Goal: Transaction & Acquisition: Purchase product/service

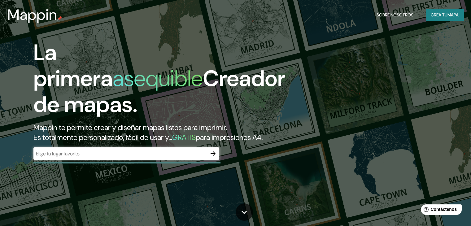
click at [85, 113] on font "Creador de mapas." at bounding box center [159, 91] width 252 height 55
click at [186, 157] on input "text" at bounding box center [119, 153] width 173 height 7
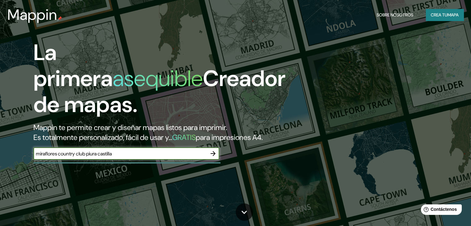
type input "miraflores country club piura castilla"
click at [213, 157] on icon "button" at bounding box center [212, 153] width 7 height 7
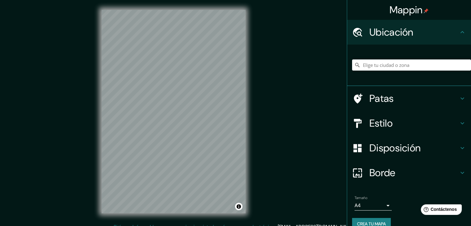
click at [461, 98] on icon at bounding box center [461, 98] width 7 height 7
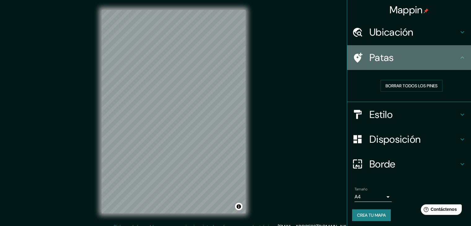
click at [458, 57] on icon at bounding box center [461, 57] width 7 height 7
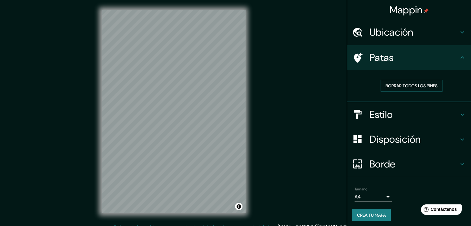
click at [458, 56] on icon at bounding box center [461, 57] width 7 height 7
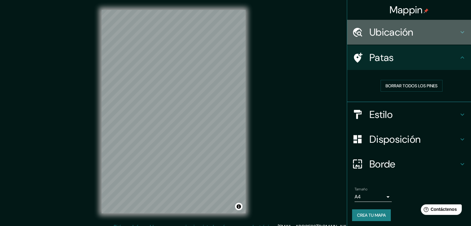
click at [458, 33] on icon at bounding box center [461, 31] width 7 height 7
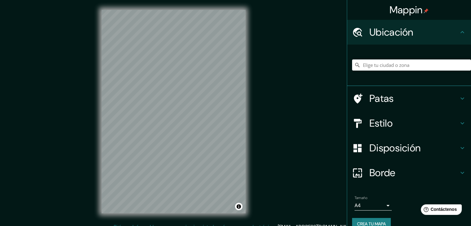
click at [460, 123] on icon at bounding box center [462, 123] width 4 height 2
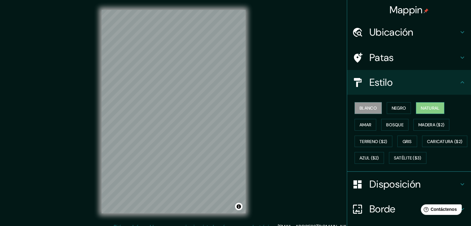
click at [421, 109] on font "Natural" at bounding box center [430, 108] width 19 height 6
click at [361, 124] on font "Amar" at bounding box center [365, 125] width 12 height 6
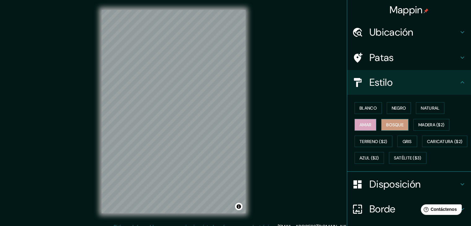
click at [393, 126] on font "Bosque" at bounding box center [394, 125] width 17 height 6
click at [365, 142] on font "Terreno ($2)" at bounding box center [373, 142] width 28 height 6
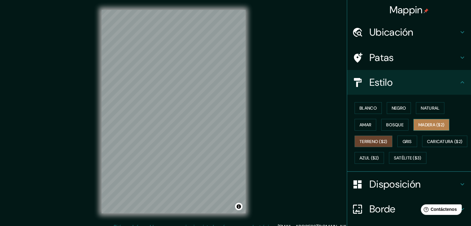
click at [424, 124] on font "Madera ($2)" at bounding box center [431, 125] width 26 height 6
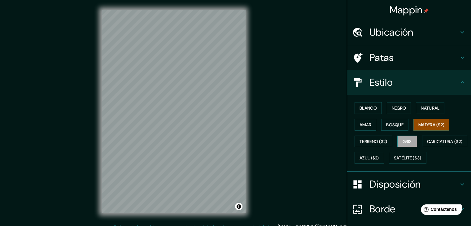
click at [402, 139] on font "Gris" at bounding box center [406, 142] width 9 height 6
click at [427, 144] on font "Caricatura ($2)" at bounding box center [445, 142] width 36 height 6
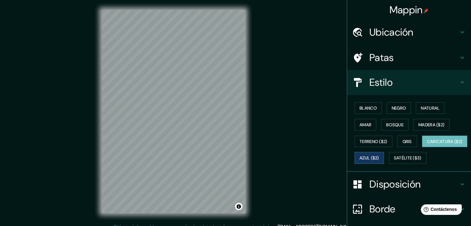
click at [379, 160] on font "Azul ($2)" at bounding box center [369, 158] width 20 height 6
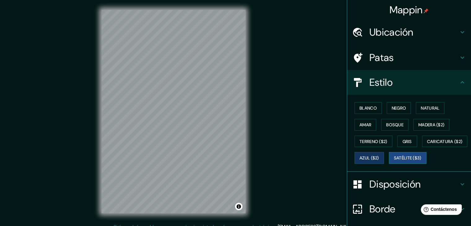
click at [394, 161] on font "Satélite ($3)" at bounding box center [408, 158] width 28 height 6
click at [395, 124] on font "Bosque" at bounding box center [394, 125] width 17 height 6
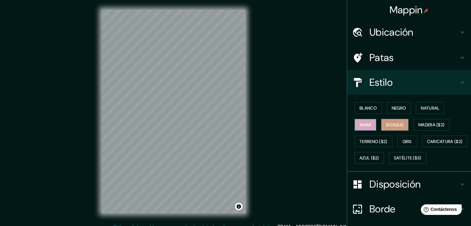
click at [359, 122] on font "Amar" at bounding box center [365, 125] width 12 height 6
click at [393, 107] on font "Negro" at bounding box center [399, 108] width 15 height 6
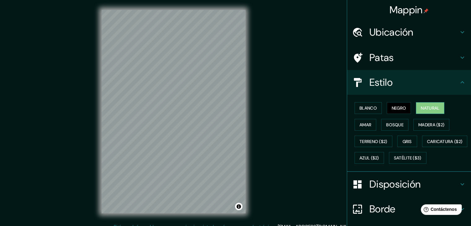
click at [424, 106] on font "Natural" at bounding box center [430, 108] width 19 height 6
click at [360, 109] on font "Blanco" at bounding box center [367, 108] width 17 height 6
click at [428, 106] on font "Natural" at bounding box center [430, 108] width 19 height 6
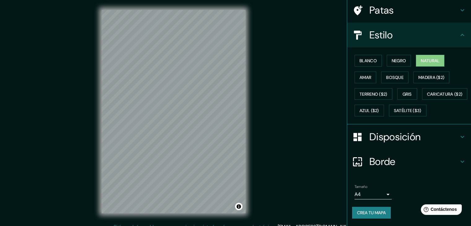
scroll to position [63, 0]
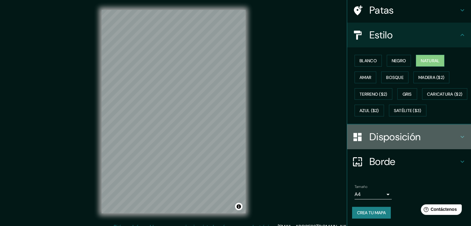
click at [458, 135] on icon at bounding box center [461, 136] width 7 height 7
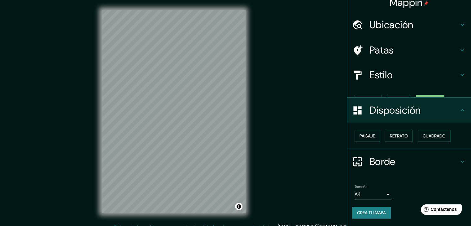
scroll to position [0, 0]
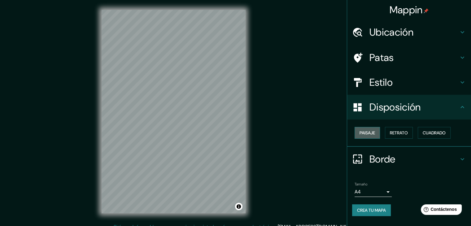
click at [366, 132] on font "Paisaje" at bounding box center [366, 133] width 15 height 6
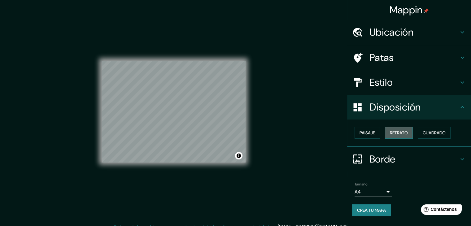
click at [397, 132] on font "Retrato" at bounding box center [399, 133] width 18 height 6
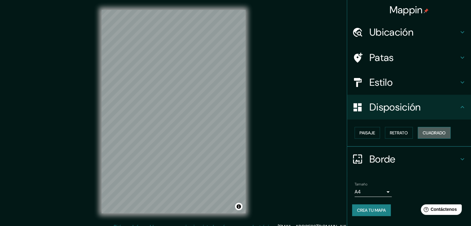
click at [428, 130] on font "Cuadrado" at bounding box center [434, 133] width 23 height 6
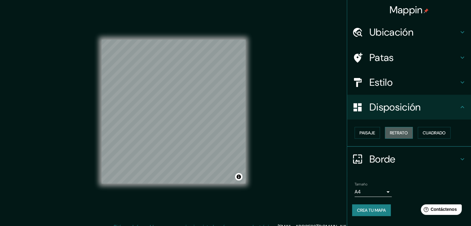
click at [401, 132] on font "Retrato" at bounding box center [399, 133] width 18 height 6
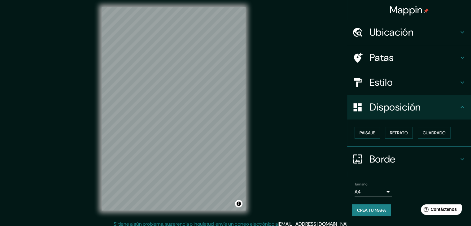
scroll to position [7, 0]
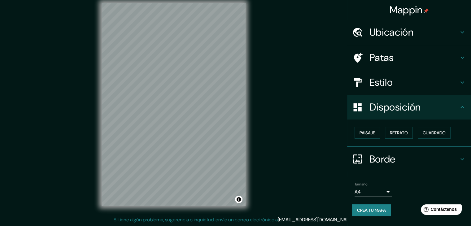
click at [460, 158] on icon at bounding box center [461, 158] width 7 height 7
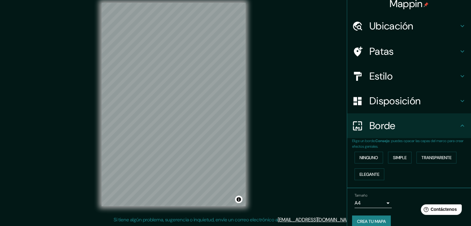
scroll to position [14, 0]
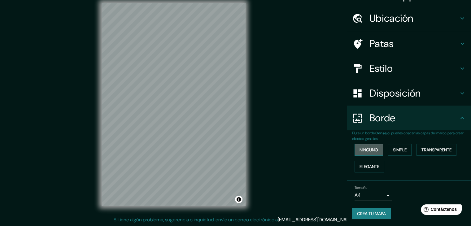
click at [374, 151] on font "Ninguno" at bounding box center [368, 150] width 19 height 6
click at [399, 150] on font "Simple" at bounding box center [400, 150] width 14 height 6
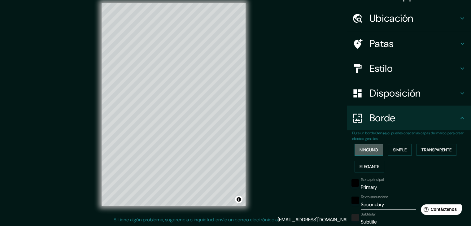
click at [366, 152] on font "Ninguno" at bounding box center [368, 150] width 19 height 6
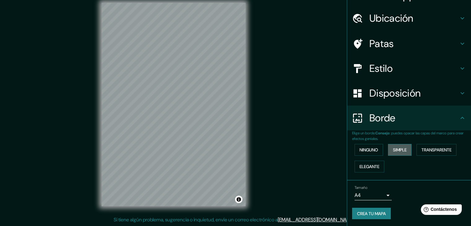
click at [393, 148] on font "Simple" at bounding box center [400, 150] width 14 height 6
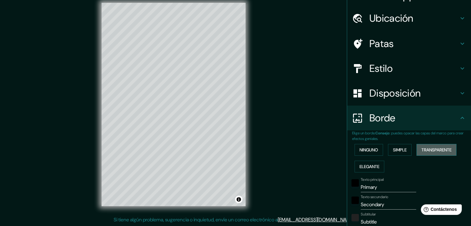
click at [436, 149] on font "Transparente" at bounding box center [436, 150] width 30 height 6
click at [371, 168] on font "Elegante" at bounding box center [369, 167] width 20 height 6
click at [428, 150] on font "Transparente" at bounding box center [436, 150] width 30 height 6
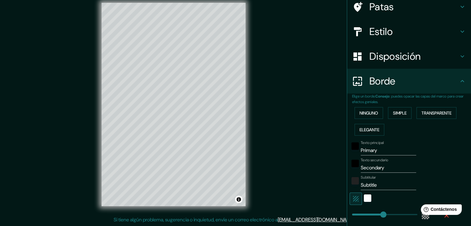
scroll to position [76, 0]
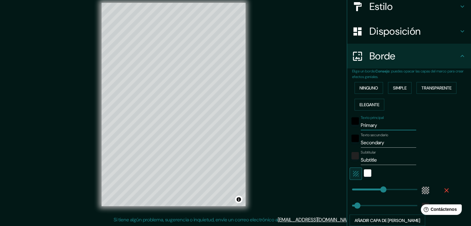
click at [375, 126] on input "Primary" at bounding box center [388, 125] width 55 height 10
type input "Primar"
type input "223"
type input "37"
type input "P"
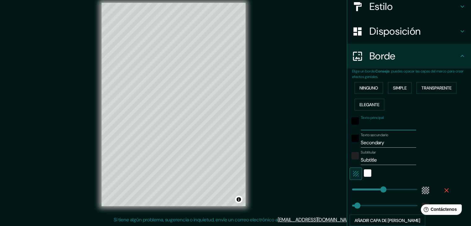
type input "223"
type input "37"
type input "c"
type input "223"
type input "37"
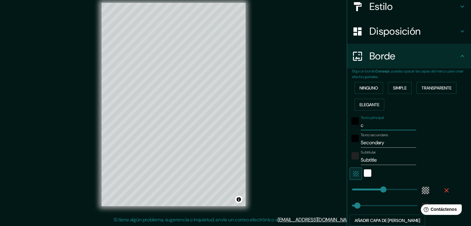
type input "co"
type input "223"
type input "37"
type input "cou"
type input "223"
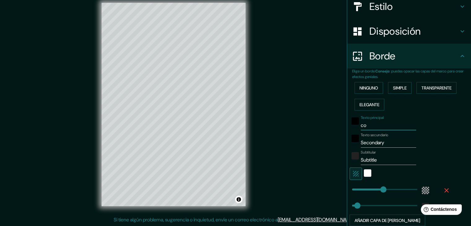
type input "37"
type input "coun"
type input "223"
type input "37"
type input "count"
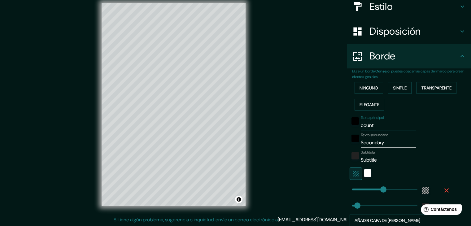
type input "223"
type input "37"
type input "countr"
type input "223"
type input "37"
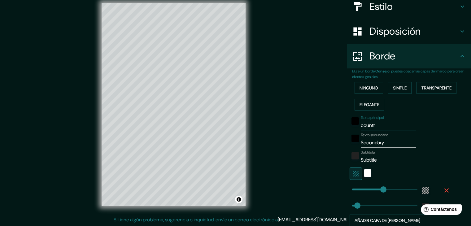
type input "country"
type input "223"
type input "37"
type input "countr"
type input "223"
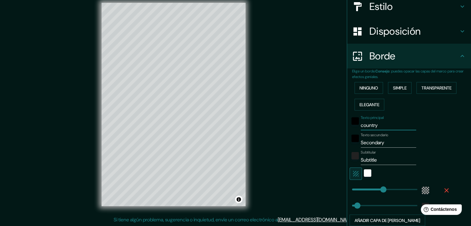
type input "37"
type input "c"
type input "223"
type input "37"
type input "m"
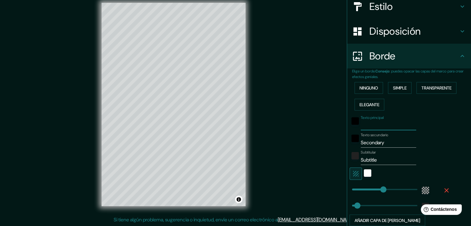
type input "223"
type input "37"
type input "mi"
type input "223"
type input "37"
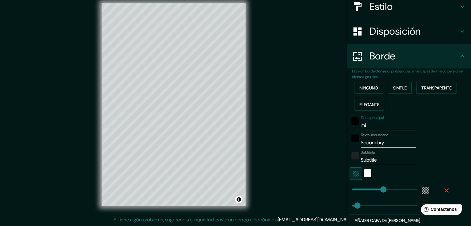
type input "mir"
type input "223"
type input "37"
type input "mira"
type input "223"
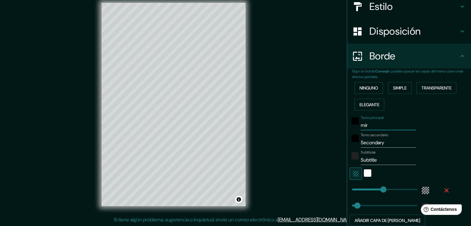
type input "37"
type input "miraf"
type input "223"
type input "37"
type input "mirafl"
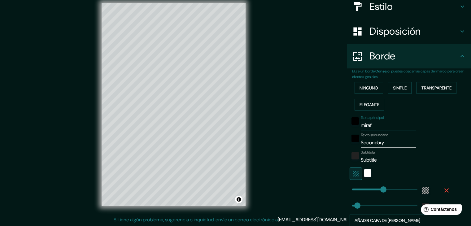
type input "223"
type input "37"
type input "miraflo"
type input "223"
type input "37"
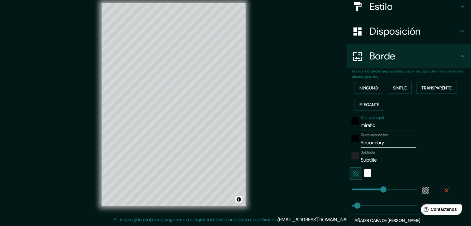
type input "[PERSON_NAME]"
type input "223"
type input "37"
type input "miraflore"
type input "223"
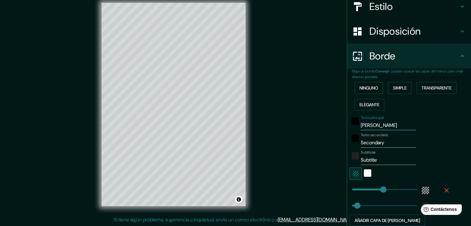
type input "37"
type input "miraflores"
type input "223"
type input "37"
type input "miraflores"
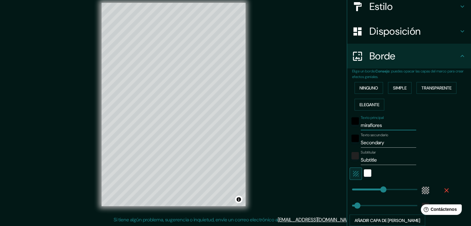
click at [380, 142] on input "Secondary" at bounding box center [388, 143] width 55 height 10
type input "Secondar"
type input "223"
type input "37"
type input "S"
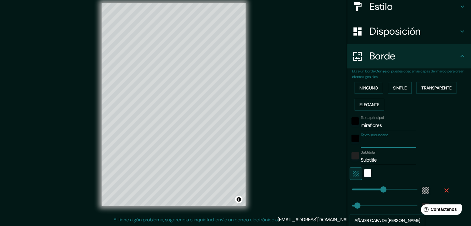
type input "223"
type input "37"
type input "c"
type input "223"
type input "37"
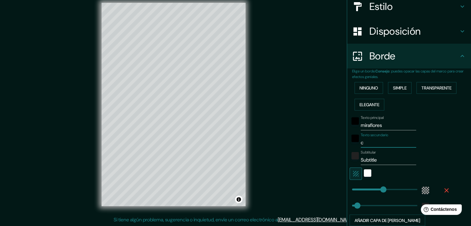
type input "co"
type input "223"
type input "37"
type input "cou"
type input "223"
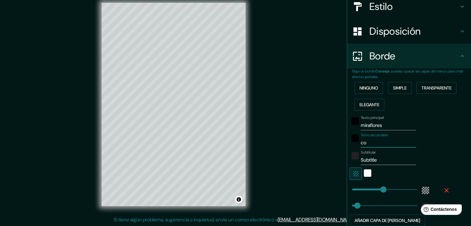
type input "37"
type input "coun"
type input "223"
type input "37"
type input "count"
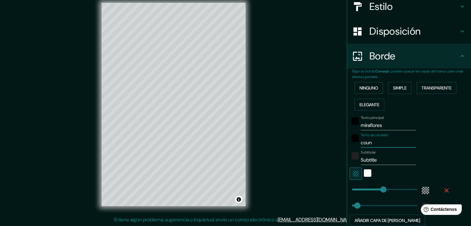
type input "223"
type input "37"
type input "countr"
type input "223"
type input "37"
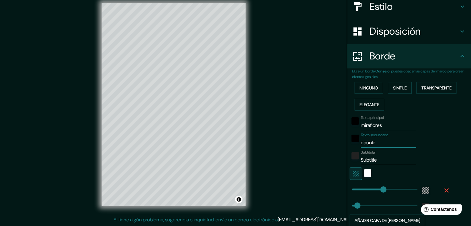
type input "country"
type input "223"
type input "37"
type input "country"
type input "223"
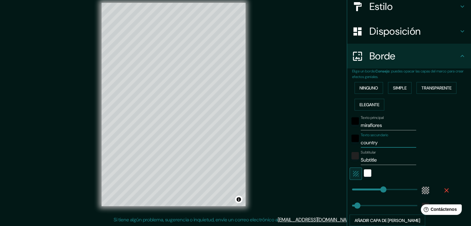
type input "37"
type input "country c"
type input "223"
type input "37"
type input "country cl"
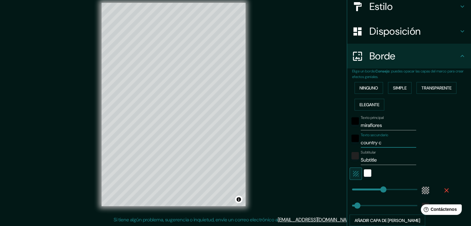
type input "223"
type input "37"
type input "country clu"
type input "223"
type input "37"
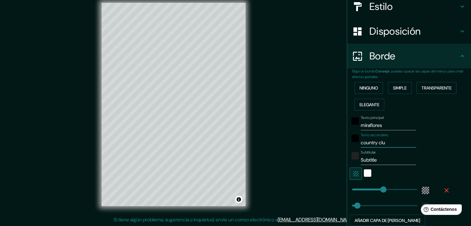
type input "country club"
type input "223"
type input "37"
type input "country club"
click at [376, 157] on input "Subtitle" at bounding box center [388, 160] width 55 height 10
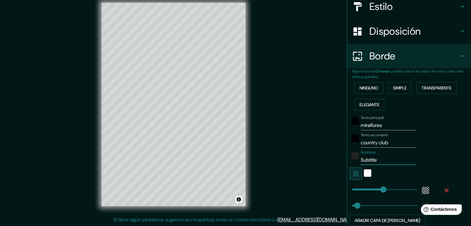
type input "Subtitl"
type input "223"
type input "37"
type input "S"
type input "223"
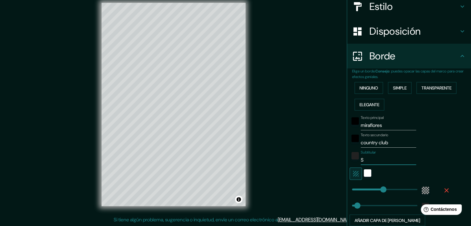
type input "37"
click at [435, 146] on div "Texto secundario country club" at bounding box center [401, 140] width 102 height 15
click at [364, 172] on div "blanco" at bounding box center [367, 172] width 7 height 7
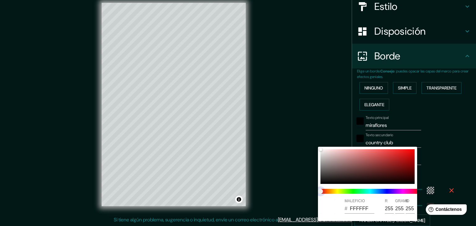
type input "223"
type input "37"
click at [322, 189] on span "control deslizante de color" at bounding box center [320, 191] width 5 height 5
type input "223"
type input "37"
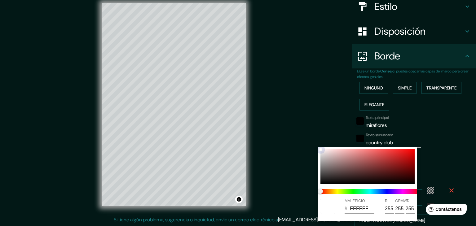
type input "EFD7D7"
type input "239"
type input "215"
type input "223"
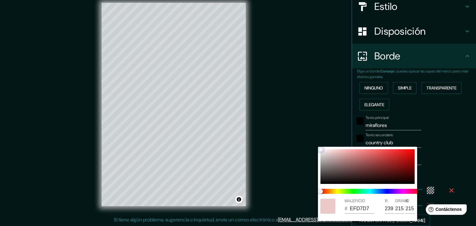
type input "37"
type input "EBC8C8"
type input "235"
type input "200"
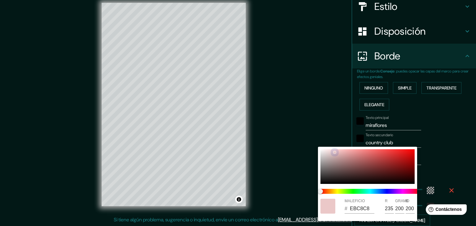
type input "223"
type input "37"
type input "EBC4C4"
type input "196"
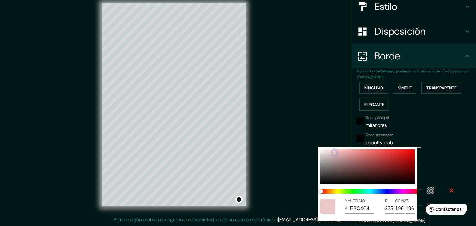
type input "223"
type input "37"
type input "EBBEBE"
type input "190"
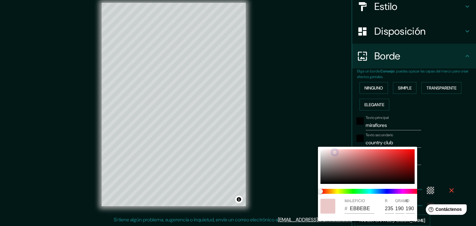
type input "223"
type input "37"
type input "EBB5B5"
type input "181"
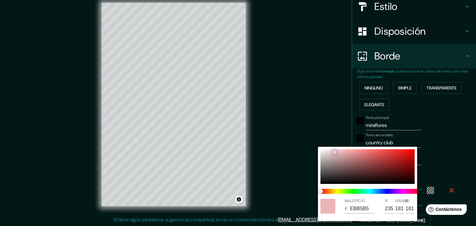
type input "223"
type input "37"
type input "EBA7A7"
type input "167"
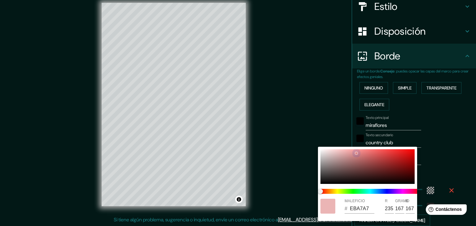
type input "223"
type input "37"
type input "E48D8D"
type input "228"
type input "141"
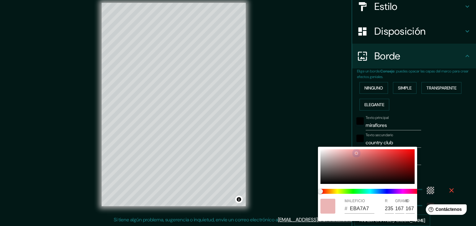
type input "141"
type input "223"
type input "37"
type input "DD7F7F"
type input "221"
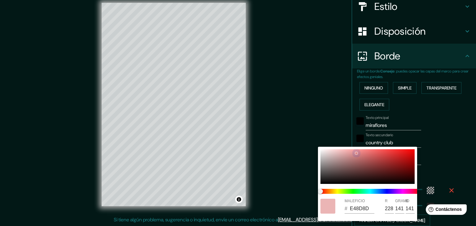
type input "127"
type input "223"
type input "37"
type input "DB7B7B"
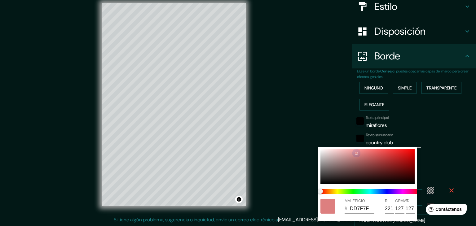
type input "219"
type input "123"
type input "223"
type input "37"
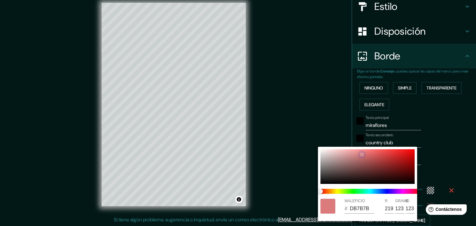
type input "D66666"
type input "214"
type input "102"
type input "223"
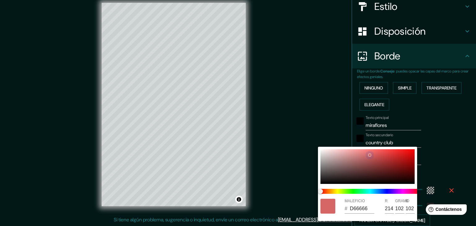
type input "37"
type input "DB5C5C"
type input "219"
type input "92"
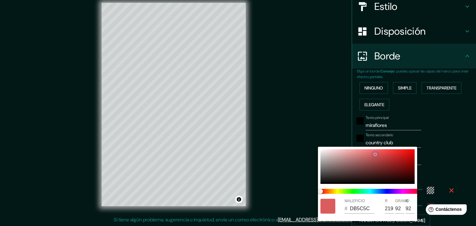
type input "223"
type input "37"
type input "D65858"
type input "214"
type input "88"
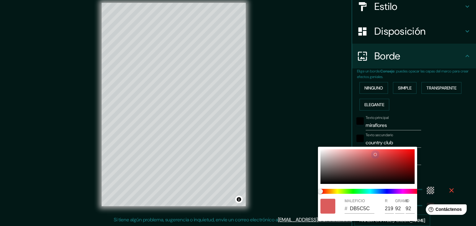
type input "88"
type input "223"
type input "37"
type input "CB5252"
type input "203"
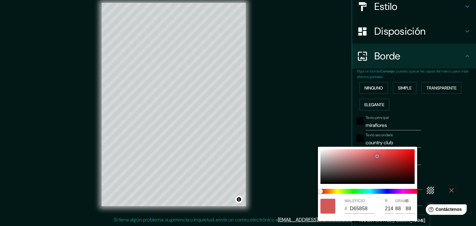
type input "82"
type input "223"
type input "37"
type input "C44F4F"
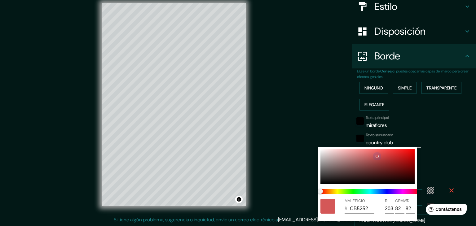
type input "196"
type input "79"
drag, startPoint x: 319, startPoint y: 149, endPoint x: 313, endPoint y: 141, distance: 9.7
click at [313, 141] on div "MALEFICIO # FFFAFA R 255 GRAMO 250 B 250" at bounding box center [238, 113] width 476 height 226
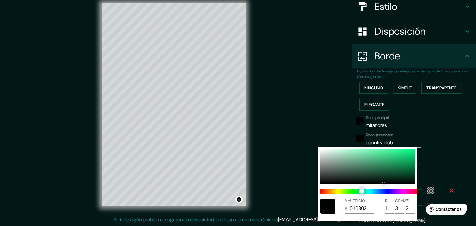
drag, startPoint x: 321, startPoint y: 191, endPoint x: 361, endPoint y: 193, distance: 40.3
click at [361, 193] on span "control deslizante de color" at bounding box center [361, 191] width 5 height 5
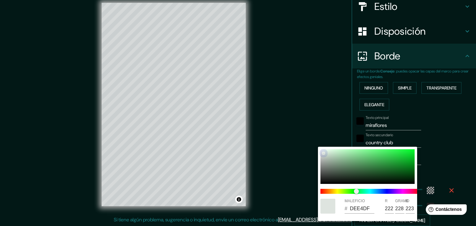
drag, startPoint x: 383, startPoint y: 182, endPoint x: 323, endPoint y: 153, distance: 66.9
click at [323, 153] on div at bounding box center [323, 153] width 2 height 2
click at [429, 135] on div at bounding box center [238, 113] width 476 height 226
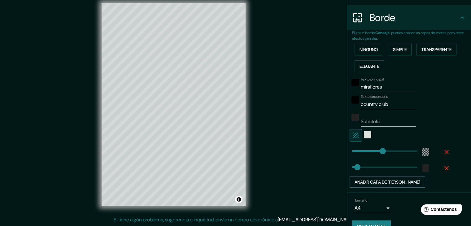
scroll to position [127, 0]
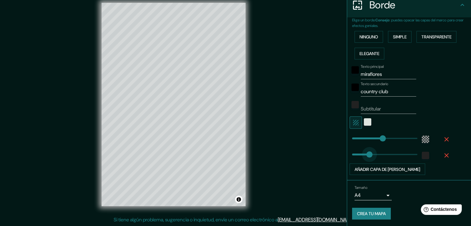
drag, startPoint x: 352, startPoint y: 155, endPoint x: 365, endPoint y: 157, distance: 12.5
drag, startPoint x: 359, startPoint y: 153, endPoint x: 356, endPoint y: 153, distance: 3.7
click at [365, 168] on font "Añadir capa de [PERSON_NAME]" at bounding box center [387, 170] width 66 height 6
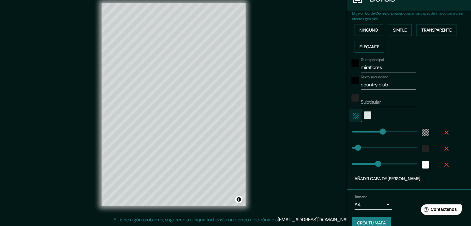
scroll to position [143, 0]
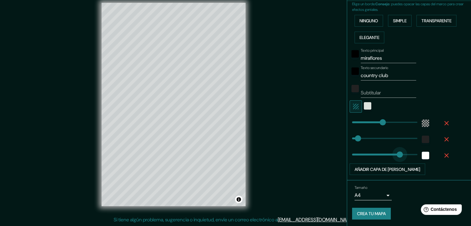
drag, startPoint x: 372, startPoint y: 152, endPoint x: 395, endPoint y: 152, distance: 22.6
drag, startPoint x: 395, startPoint y: 153, endPoint x: 374, endPoint y: 160, distance: 21.8
drag, startPoint x: 374, startPoint y: 157, endPoint x: 357, endPoint y: 158, distance: 17.4
click at [369, 165] on font "Añadir capa de [PERSON_NAME]" at bounding box center [387, 169] width 66 height 8
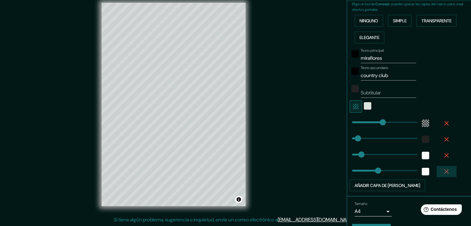
click at [443, 168] on icon "button" at bounding box center [446, 171] width 7 height 7
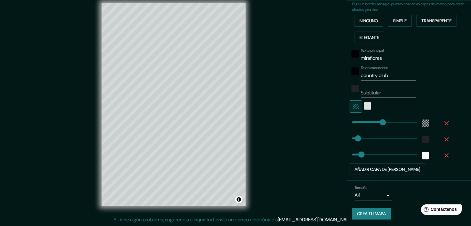
click at [443, 156] on icon "button" at bounding box center [446, 155] width 7 height 7
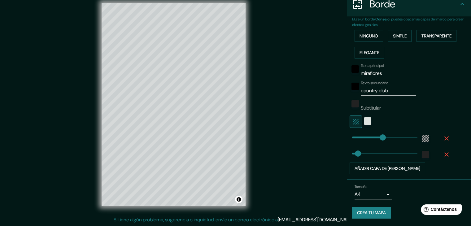
scroll to position [127, 0]
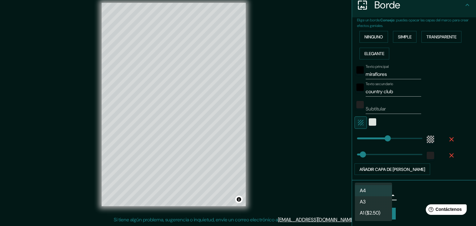
click at [384, 195] on body "Mappin Ubicación Patas Estilo Disposición [PERSON_NAME] un [PERSON_NAME]. Conse…" at bounding box center [238, 106] width 476 height 226
click at [376, 201] on li "A3" at bounding box center [372, 202] width 37 height 11
click at [380, 193] on body "Mappin Ubicación Patas Estilo Disposición [PERSON_NAME] un [PERSON_NAME]. Conse…" at bounding box center [238, 106] width 476 height 226
click at [410, 192] on div at bounding box center [238, 113] width 476 height 226
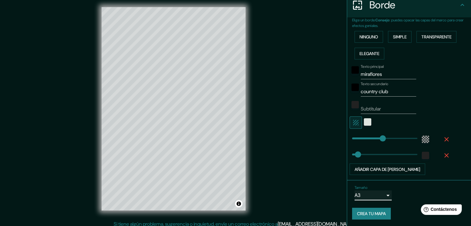
scroll to position [7, 0]
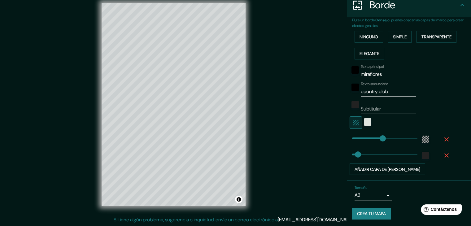
click at [369, 213] on font "Crea tu mapa" at bounding box center [371, 214] width 29 height 6
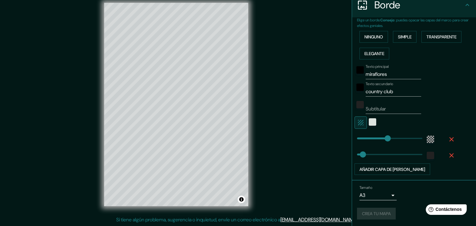
click at [383, 193] on body "Mappin Ubicación Patas Estilo Disposición [PERSON_NAME] un [PERSON_NAME]. Conse…" at bounding box center [238, 106] width 476 height 226
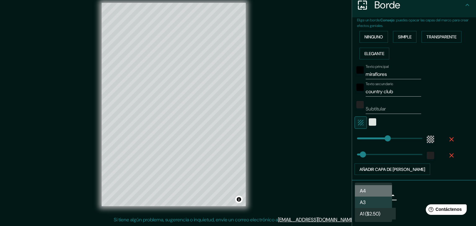
click at [376, 191] on li "A4" at bounding box center [372, 190] width 37 height 11
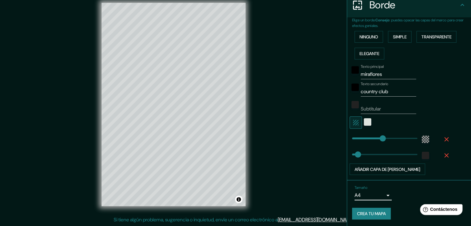
click at [445, 209] on font "Contáctenos" at bounding box center [443, 209] width 27 height 5
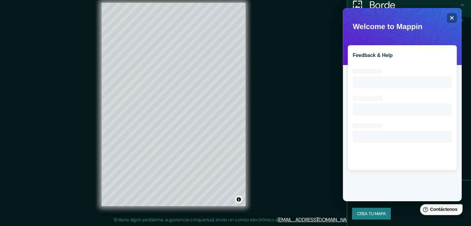
scroll to position [0, 0]
click at [450, 18] on icon "Close" at bounding box center [451, 17] width 5 height 5
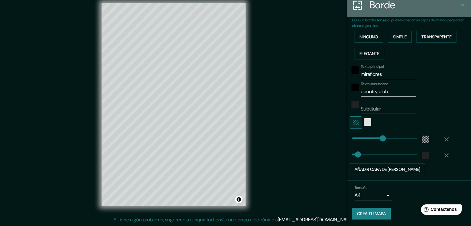
click at [458, 5] on icon at bounding box center [461, 4] width 7 height 7
click at [458, 6] on icon at bounding box center [461, 4] width 7 height 7
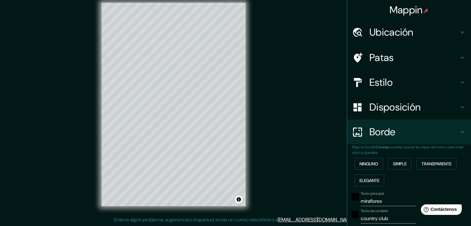
scroll to position [127, 0]
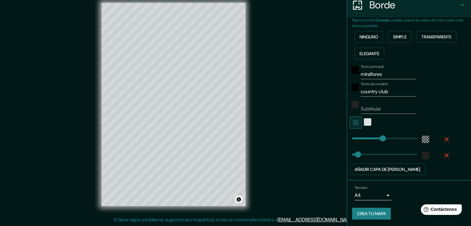
click at [329, 130] on div "Mappin Ubicación Patas Estilo Disposición [PERSON_NAME] un [PERSON_NAME]. Conse…" at bounding box center [235, 109] width 471 height 233
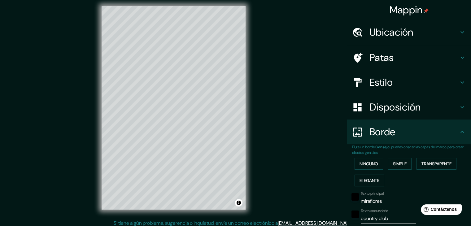
scroll to position [0, 0]
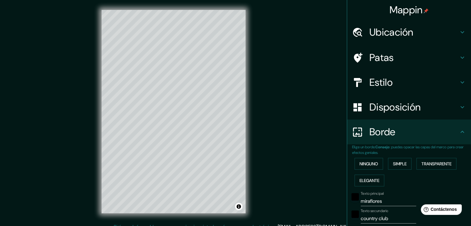
click at [414, 86] on h4 "Estilo" at bounding box center [413, 82] width 89 height 12
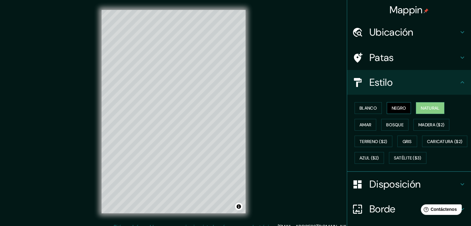
click at [399, 107] on font "Negro" at bounding box center [399, 108] width 15 height 6
click at [365, 124] on font "Amar" at bounding box center [365, 125] width 12 height 6
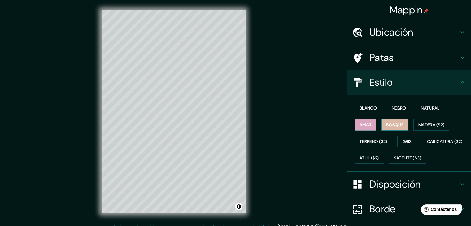
click at [386, 124] on font "Bosque" at bounding box center [394, 125] width 17 height 6
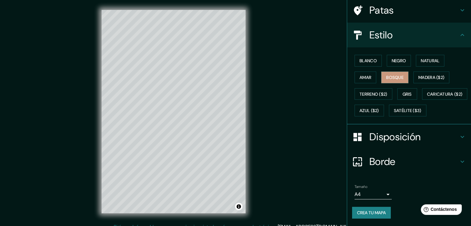
scroll to position [63, 0]
click at [446, 138] on h4 "Disposición" at bounding box center [413, 137] width 89 height 12
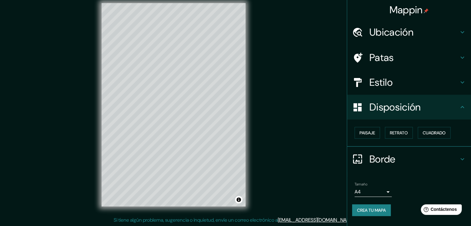
scroll to position [7, 0]
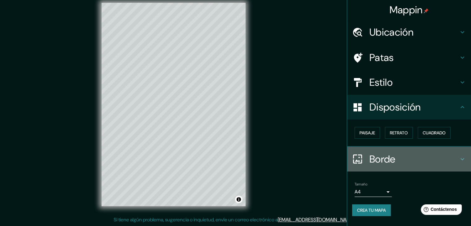
click at [431, 154] on h4 "Borde" at bounding box center [413, 159] width 89 height 12
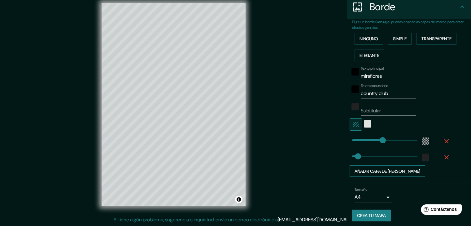
scroll to position [127, 0]
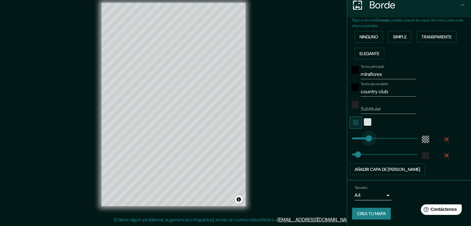
drag, startPoint x: 374, startPoint y: 137, endPoint x: 364, endPoint y: 139, distance: 10.1
drag, startPoint x: 364, startPoint y: 139, endPoint x: 357, endPoint y: 137, distance: 7.4
drag, startPoint x: 357, startPoint y: 137, endPoint x: 353, endPoint y: 137, distance: 3.4
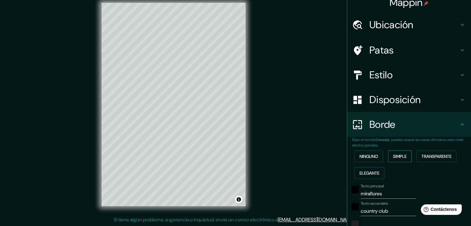
scroll to position [3, 0]
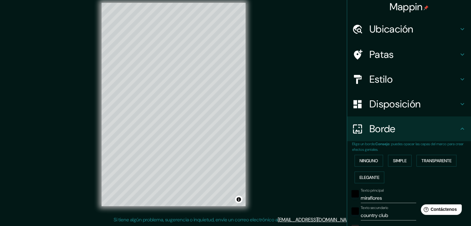
click at [409, 111] on div "Disposición" at bounding box center [409, 104] width 124 height 25
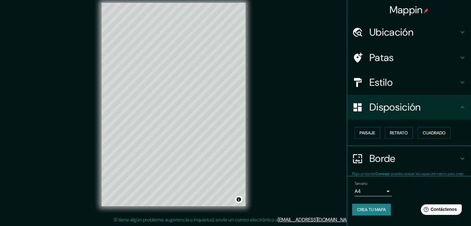
scroll to position [0, 0]
click at [390, 88] on font "Estilo" at bounding box center [380, 82] width 23 height 13
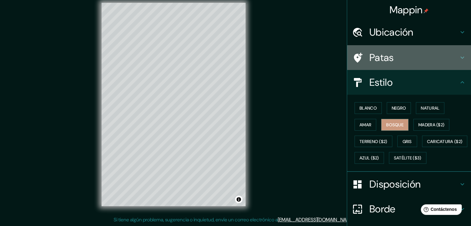
click at [394, 59] on h4 "Patas" at bounding box center [413, 57] width 89 height 12
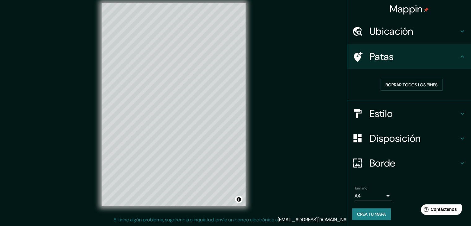
scroll to position [2, 0]
click at [383, 139] on font "Disposición" at bounding box center [394, 137] width 51 height 13
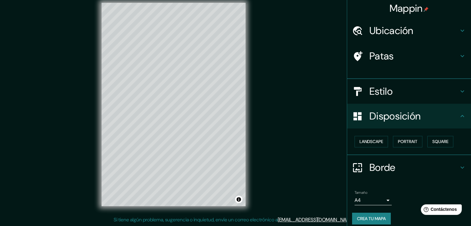
scroll to position [0, 0]
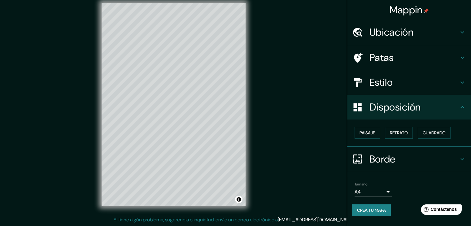
click at [387, 88] on font "Estilo" at bounding box center [380, 82] width 23 height 13
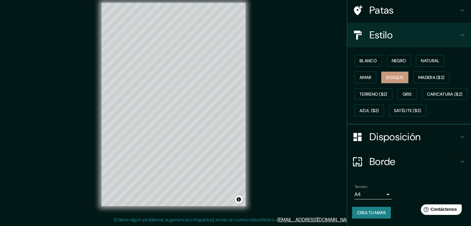
scroll to position [63, 0]
click at [393, 163] on h4 "Borde" at bounding box center [413, 161] width 89 height 12
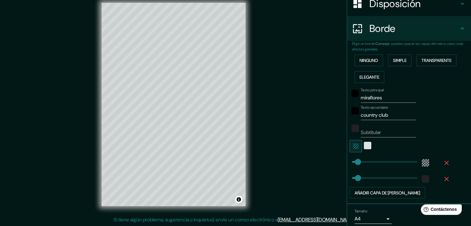
scroll to position [127, 0]
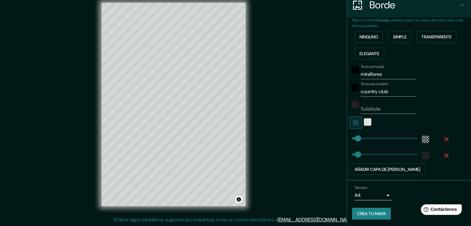
click at [362, 122] on div at bounding box center [367, 122] width 11 height 12
click at [365, 121] on div "color-DEE4DF" at bounding box center [367, 121] width 7 height 7
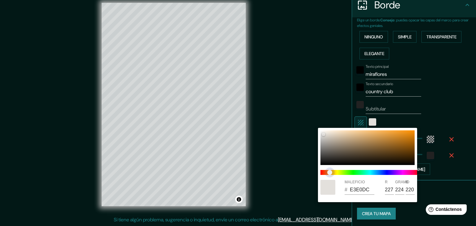
drag, startPoint x: 356, startPoint y: 170, endPoint x: 329, endPoint y: 172, distance: 27.0
click at [329, 172] on span "control deslizante de color" at bounding box center [329, 172] width 5 height 5
drag, startPoint x: 321, startPoint y: 132, endPoint x: 341, endPoint y: 134, distance: 19.7
click at [341, 134] on div at bounding box center [367, 147] width 94 height 35
click at [341, 131] on div at bounding box center [341, 131] width 2 height 2
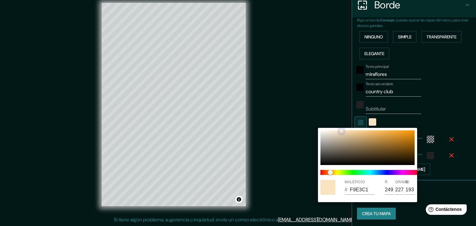
click at [341, 131] on div at bounding box center [341, 131] width 2 height 2
click at [194, 95] on div at bounding box center [238, 113] width 476 height 226
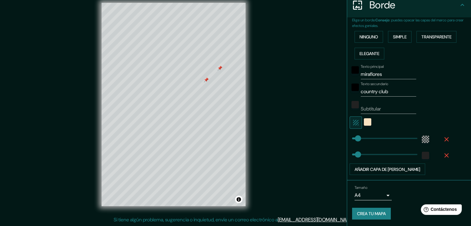
click at [206, 79] on div at bounding box center [206, 79] width 5 height 5
drag, startPoint x: 208, startPoint y: 77, endPoint x: 218, endPoint y: 80, distance: 10.3
click at [218, 80] on div at bounding box center [220, 80] width 5 height 5
click at [218, 78] on div at bounding box center [218, 79] width 5 height 5
click at [293, 90] on div "Mappin Ubicación Patas Estilo Disposición [PERSON_NAME] un [PERSON_NAME]. Conse…" at bounding box center [235, 109] width 471 height 233
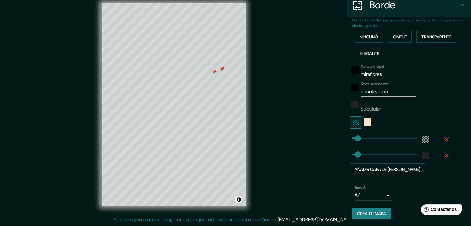
click at [222, 68] on div at bounding box center [221, 68] width 5 height 5
click at [370, 212] on font "Crea tu mapa" at bounding box center [371, 214] width 29 height 6
click at [371, 212] on font "Crea tu mapa" at bounding box center [371, 214] width 29 height 6
click at [449, 212] on font "Contáctenos" at bounding box center [443, 209] width 27 height 5
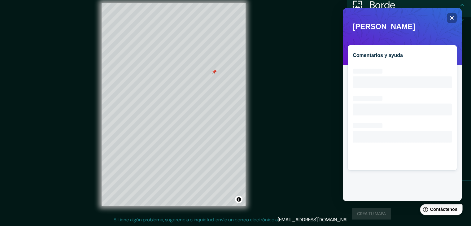
scroll to position [0, 0]
click at [406, 209] on div "Crea tu mapa" at bounding box center [409, 214] width 114 height 12
click at [452, 20] on icon "Close" at bounding box center [451, 17] width 5 height 5
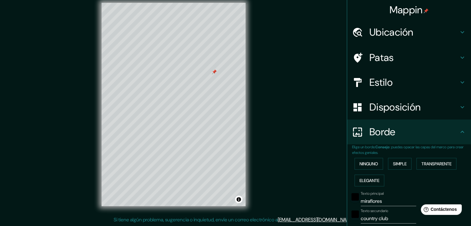
click at [396, 3] on font "Mappin" at bounding box center [405, 9] width 33 height 13
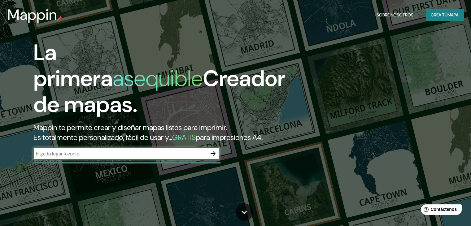
drag, startPoint x: 396, startPoint y: 3, endPoint x: 394, endPoint y: 8, distance: 4.9
click at [394, 8] on div "Mappin Sobre nosotros Crea tu mapa" at bounding box center [235, 15] width 471 height 20
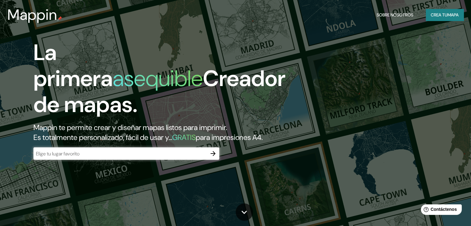
click at [450, 15] on font "mapa" at bounding box center [452, 15] width 11 height 6
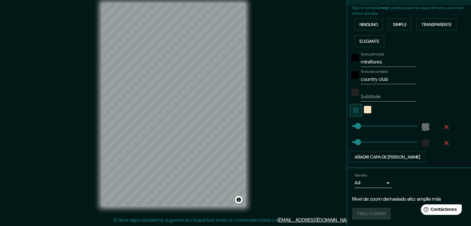
scroll to position [7, 0]
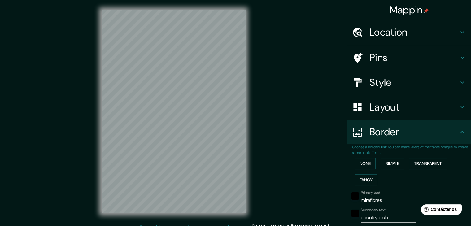
scroll to position [7, 0]
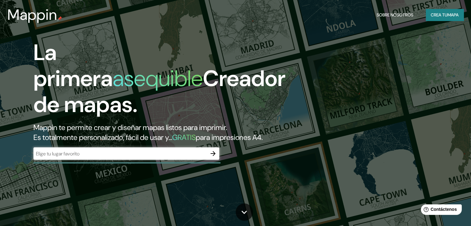
drag, startPoint x: 247, startPoint y: 174, endPoint x: 242, endPoint y: 169, distance: 6.4
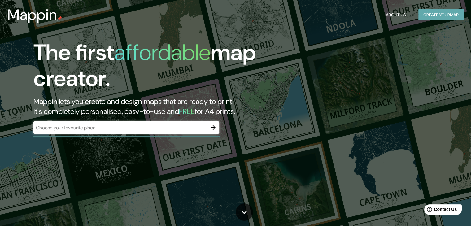
click at [432, 16] on button "Create your map" at bounding box center [440, 14] width 45 height 11
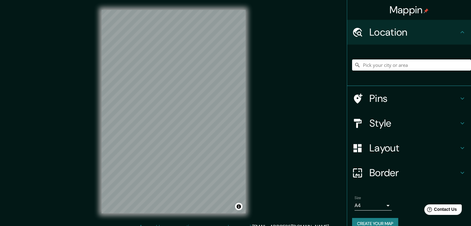
click at [441, 98] on h4 "Pins" at bounding box center [413, 98] width 89 height 12
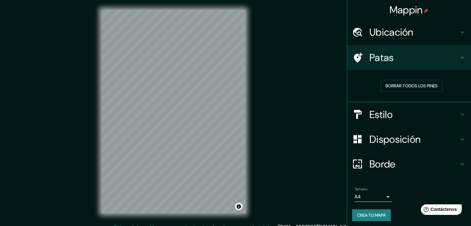
click at [357, 85] on div "Borrar todos los pines" at bounding box center [411, 86] width 109 height 12
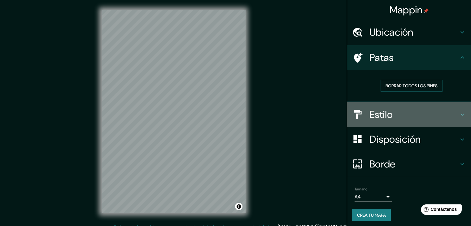
click at [447, 111] on h4 "Estilo" at bounding box center [413, 114] width 89 height 12
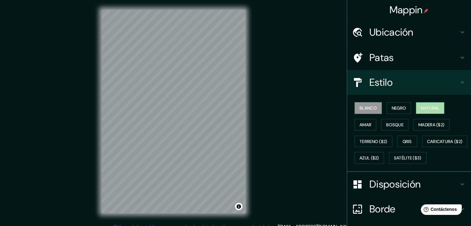
click at [421, 104] on font "Natural" at bounding box center [430, 108] width 19 height 8
click at [364, 121] on font "Amar" at bounding box center [365, 125] width 12 height 8
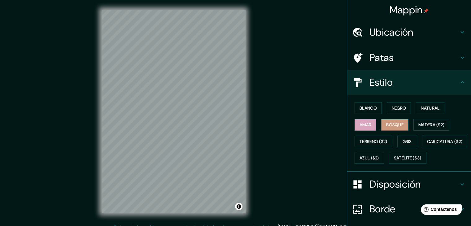
click at [388, 122] on font "Bosque" at bounding box center [394, 125] width 17 height 6
click at [425, 110] on font "Natural" at bounding box center [430, 108] width 19 height 6
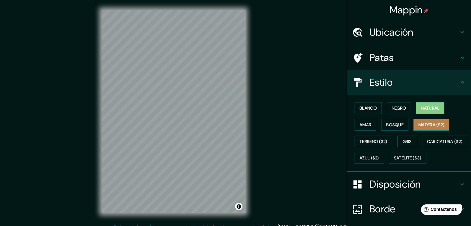
click at [419, 124] on font "Madera ($2)" at bounding box center [431, 125] width 26 height 6
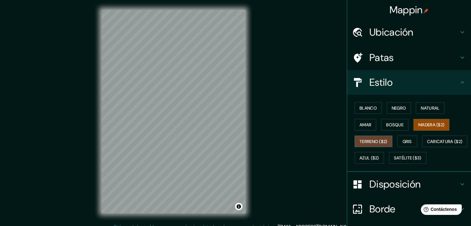
click at [378, 141] on font "Terreno ($2)" at bounding box center [373, 142] width 28 height 6
click at [399, 139] on button "Gris" at bounding box center [407, 142] width 20 height 12
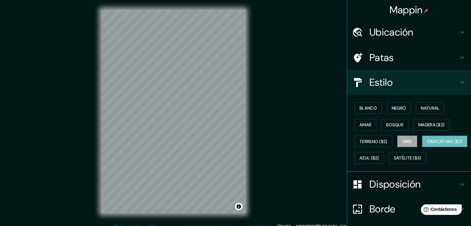
click at [427, 146] on font "Caricatura ($2)" at bounding box center [445, 141] width 36 height 8
click at [384, 155] on button "Azul ($2)" at bounding box center [368, 158] width 29 height 12
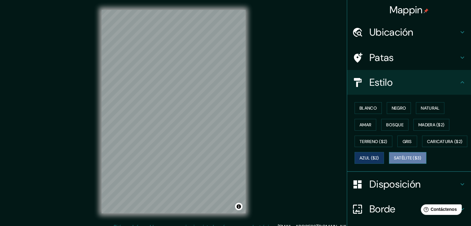
click at [389, 164] on button "Satélite ($3)" at bounding box center [407, 158] width 37 height 12
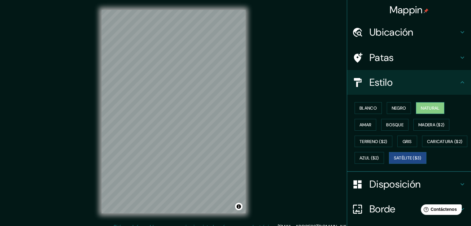
click at [421, 111] on font "Natural" at bounding box center [430, 108] width 19 height 6
click at [365, 122] on font "Amar" at bounding box center [365, 125] width 12 height 6
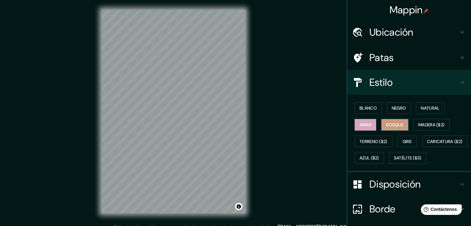
click at [391, 127] on font "Bosque" at bounding box center [394, 125] width 17 height 6
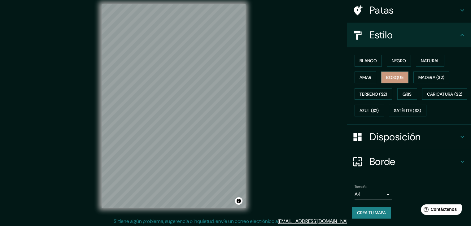
scroll to position [7, 0]
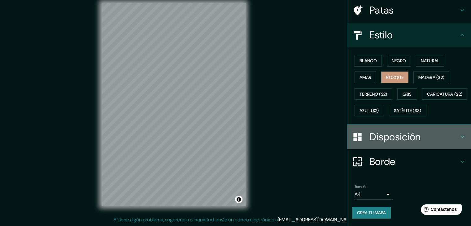
click at [410, 136] on font "Disposición" at bounding box center [394, 136] width 51 height 13
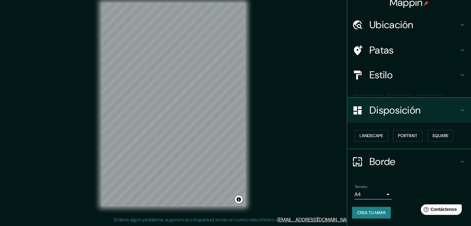
scroll to position [0, 0]
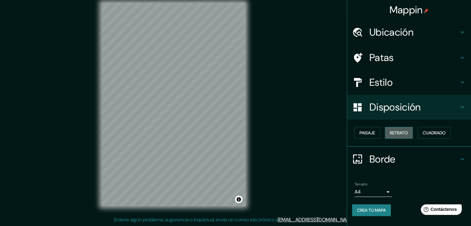
click at [401, 132] on font "Retrato" at bounding box center [399, 133] width 18 height 6
click at [368, 131] on font "Paisaje" at bounding box center [366, 133] width 15 height 6
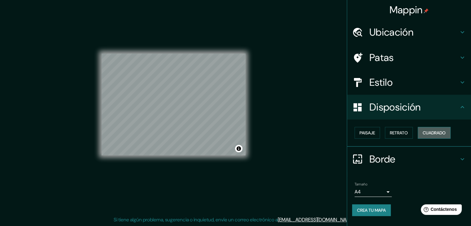
click at [439, 132] on font "Cuadrado" at bounding box center [434, 133] width 23 height 6
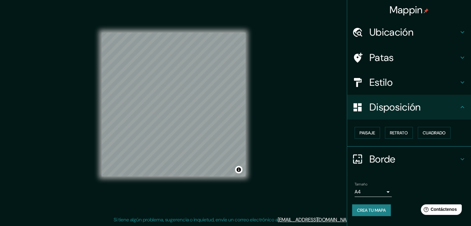
click at [389, 160] on font "Borde" at bounding box center [382, 159] width 26 height 13
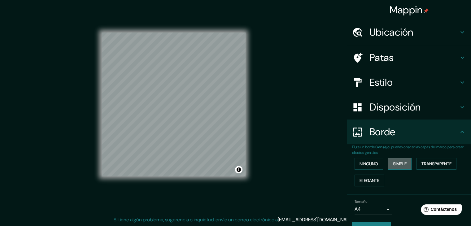
click at [399, 163] on font "Simple" at bounding box center [400, 164] width 14 height 6
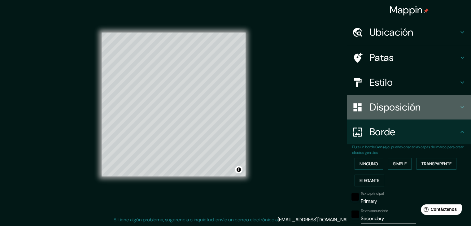
click at [393, 110] on font "Disposición" at bounding box center [394, 107] width 51 height 13
type input "37"
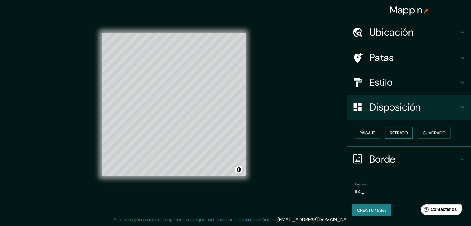
click at [405, 133] on font "Retrato" at bounding box center [399, 133] width 18 height 6
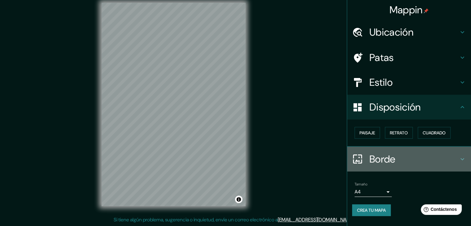
click at [375, 158] on font "Borde" at bounding box center [382, 159] width 26 height 13
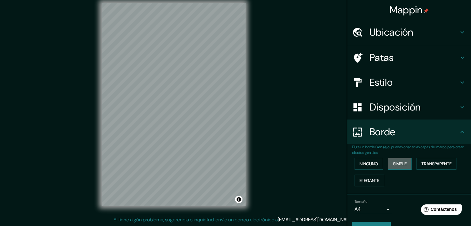
click at [403, 160] on font "Simple" at bounding box center [400, 164] width 14 height 8
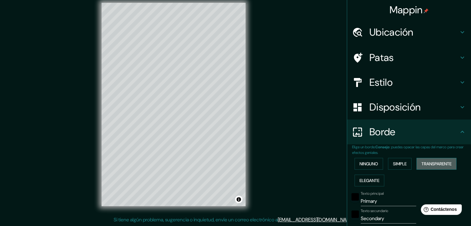
click at [428, 162] on font "Transparente" at bounding box center [436, 164] width 30 height 6
click at [395, 161] on font "Simple" at bounding box center [400, 164] width 14 height 6
click at [424, 159] on button "Transparente" at bounding box center [436, 164] width 40 height 12
click at [363, 178] on font "Elegante" at bounding box center [369, 181] width 20 height 6
click at [436, 164] on font "Transparente" at bounding box center [436, 164] width 30 height 6
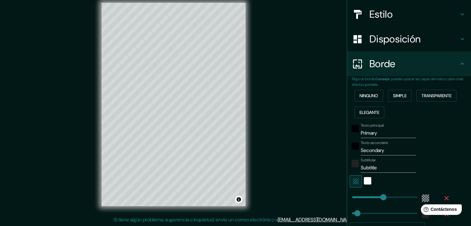
scroll to position [93, 0]
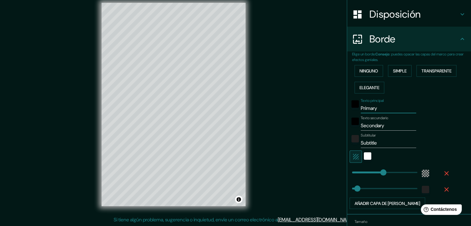
click at [371, 106] on input "Primary" at bounding box center [388, 108] width 55 height 10
click at [374, 108] on input "Primary" at bounding box center [388, 108] width 55 height 10
type input "Primar"
type input "223"
type input "37"
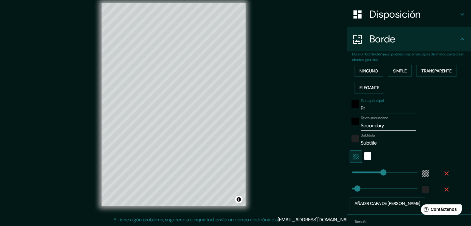
type input "P"
type input "223"
type input "37"
type input "m"
type input "223"
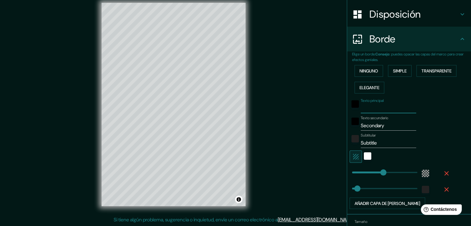
type input "37"
type input "mi"
type input "223"
type input "37"
type input "mir"
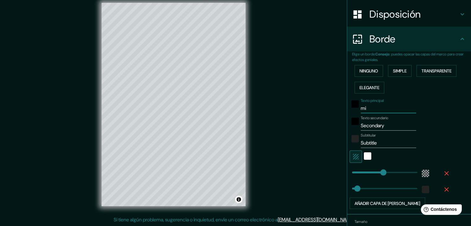
type input "223"
type input "37"
type input "mira"
type input "223"
type input "37"
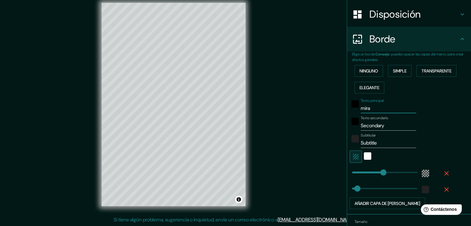
type input "miraf"
type input "223"
type input "37"
type input "mirafl"
type input "223"
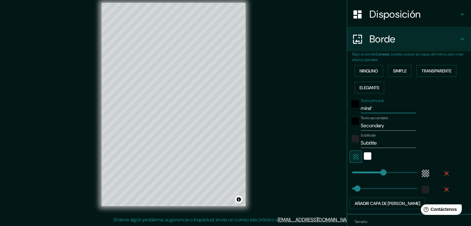
type input "37"
type input "miraflo"
type input "223"
type input "37"
type input "[PERSON_NAME]"
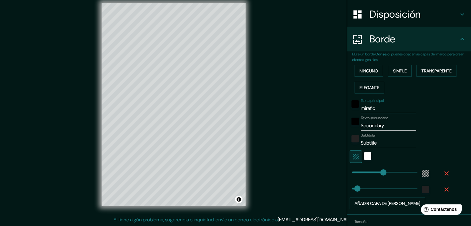
type input "223"
type input "37"
type input "miraflore"
type input "223"
type input "37"
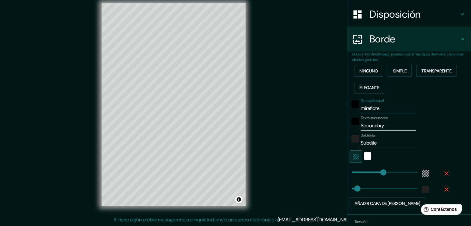
type input "miraflores"
type input "223"
type input "37"
type input "miraflore"
type input "223"
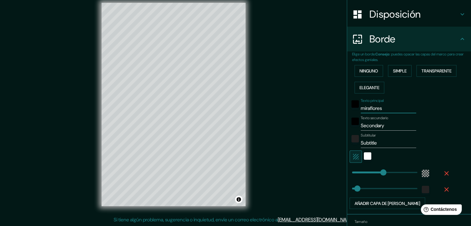
type input "37"
type input "m"
type input "223"
type input "37"
click at [389, 121] on input "Secondary" at bounding box center [388, 126] width 55 height 10
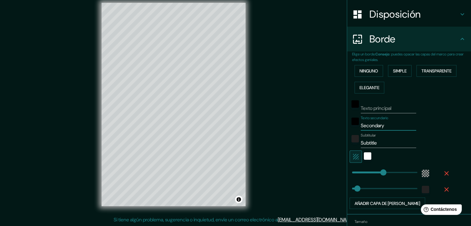
type input "Secondar"
type input "223"
type input "37"
type input "Seconda"
type input "223"
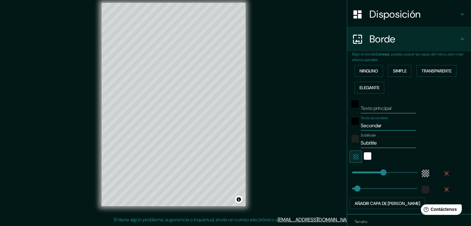
type input "37"
type input "Se"
type input "223"
type input "37"
type input "S"
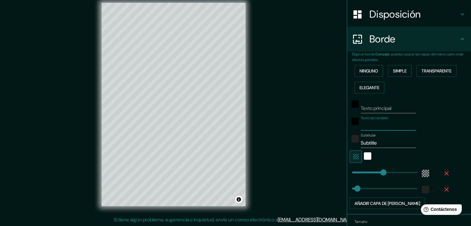
type input "223"
type input "37"
click at [384, 143] on input "Subtitle" at bounding box center [388, 143] width 55 height 10
type input "Subtitl"
type input "223"
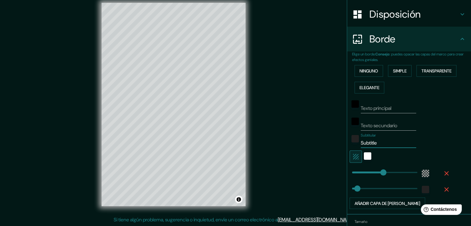
type input "37"
type input "S"
type input "223"
type input "37"
type input "223"
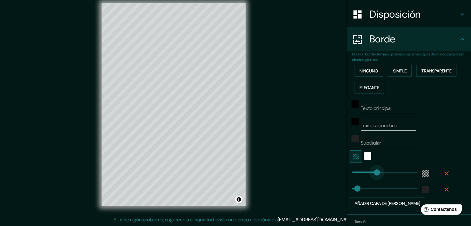
type input "175"
drag, startPoint x: 378, startPoint y: 171, endPoint x: 372, endPoint y: 171, distance: 5.9
type input "37"
type input "89"
drag, startPoint x: 372, startPoint y: 171, endPoint x: 360, endPoint y: 172, distance: 12.1
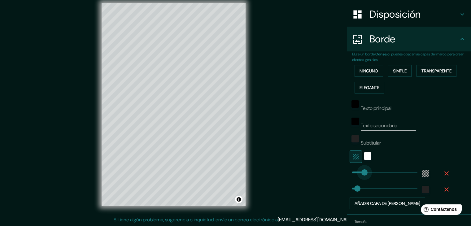
type input "37"
type input "36"
drag, startPoint x: 360, startPoint y: 172, endPoint x: 352, endPoint y: 172, distance: 7.4
type input "37"
type input "30"
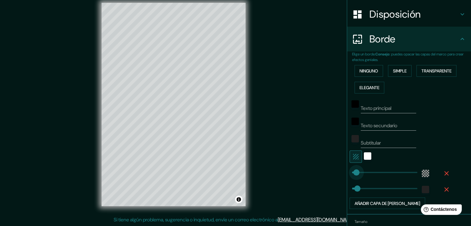
type input "37"
type input "49"
drag, startPoint x: 350, startPoint y: 172, endPoint x: 354, endPoint y: 172, distance: 3.7
type input "107"
type input "45"
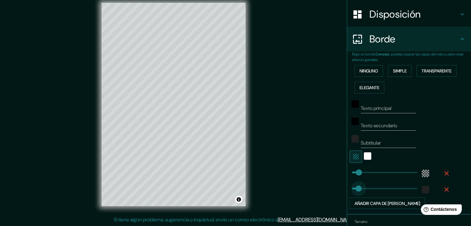
drag, startPoint x: 360, startPoint y: 188, endPoint x: 354, endPoint y: 188, distance: 6.8
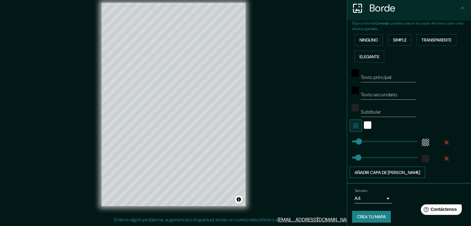
scroll to position [127, 0]
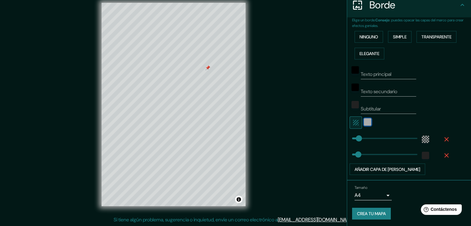
click at [364, 120] on div "blanco" at bounding box center [367, 121] width 7 height 7
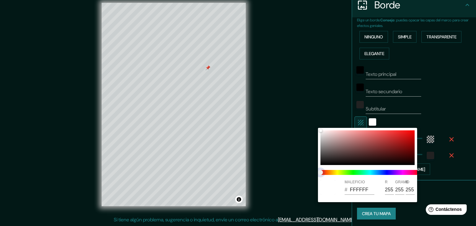
drag, startPoint x: 322, startPoint y: 172, endPoint x: 339, endPoint y: 171, distance: 17.4
click at [339, 171] on span at bounding box center [369, 172] width 99 height 5
drag, startPoint x: 322, startPoint y: 171, endPoint x: 347, endPoint y: 171, distance: 25.1
click at [347, 171] on span at bounding box center [369, 172] width 99 height 5
drag, startPoint x: 322, startPoint y: 171, endPoint x: 334, endPoint y: 172, distance: 12.1
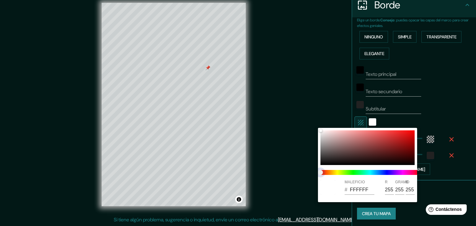
click at [334, 172] on span at bounding box center [369, 172] width 99 height 5
type input "CFC0C0"
type input "207"
type input "192"
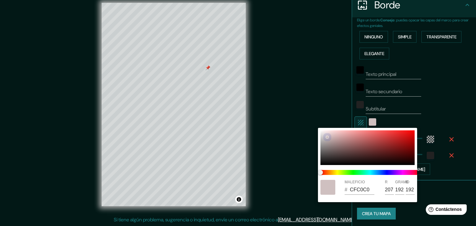
drag, startPoint x: 319, startPoint y: 131, endPoint x: 330, endPoint y: 141, distance: 15.5
click at [328, 137] on div at bounding box center [327, 137] width 2 height 2
type input "CBB8B8"
type input "203"
type input "184"
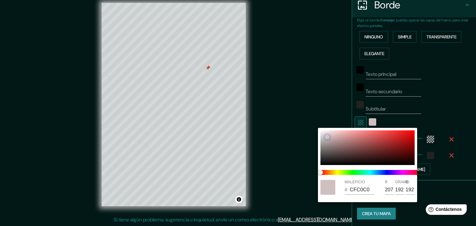
type input "184"
type input "CCBABA"
type input "204"
type input "186"
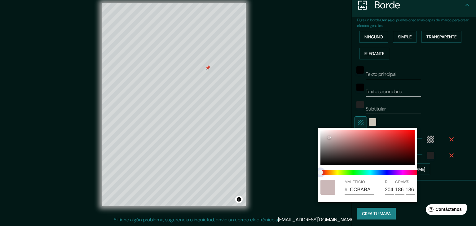
type input "CCC6BA"
type input "198"
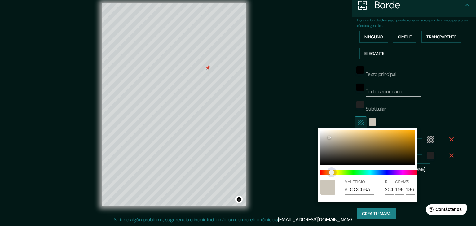
type input "CCCABA"
type input "202"
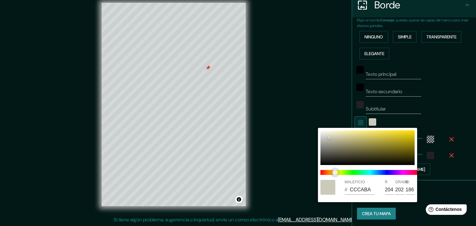
type input "CBCCBA"
type input "203"
type input "204"
type input "C9CCBA"
type input "201"
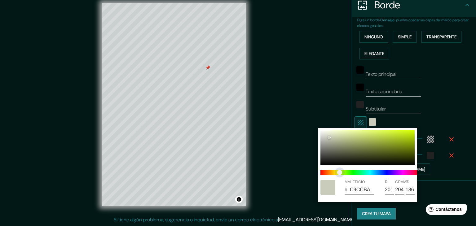
type input "C8CCBA"
type input "200"
type input "C3CCBA"
type input "195"
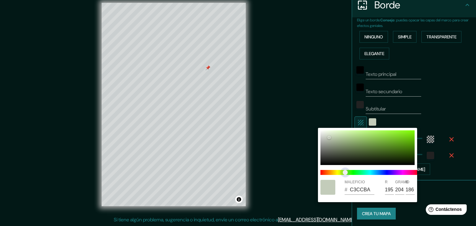
type input "C2CCBA"
type input "194"
drag, startPoint x: 320, startPoint y: 172, endPoint x: 345, endPoint y: 172, distance: 25.4
click at [345, 172] on span "control deslizante de color" at bounding box center [345, 172] width 5 height 5
type input "CED8C6"
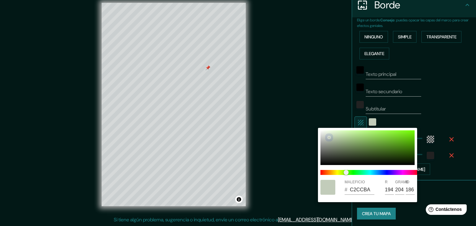
type input "206"
type input "216"
type input "198"
type input "D2DDC9"
type input "210"
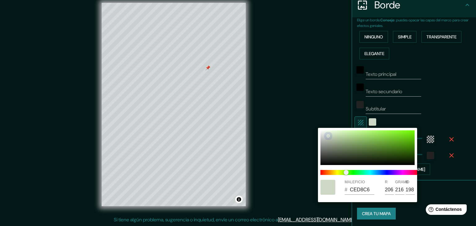
type input "221"
type input "201"
type input "DBE6D2"
type input "219"
type input "230"
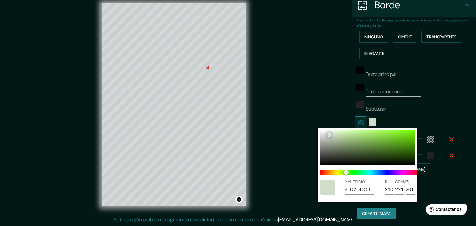
type input "210"
drag, startPoint x: 327, startPoint y: 137, endPoint x: 328, endPoint y: 134, distance: 3.3
click at [328, 134] on div at bounding box center [367, 147] width 94 height 35
type input "DCE5D1"
type input "220"
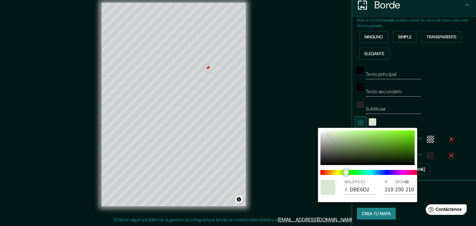
type input "229"
type input "209"
type input "DDE5D1"
type input "221"
type input "DEE5D1"
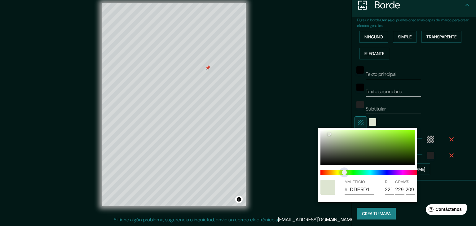
type input "222"
type input "DFE5D1"
type input "223"
type input "E0E5D1"
type input "224"
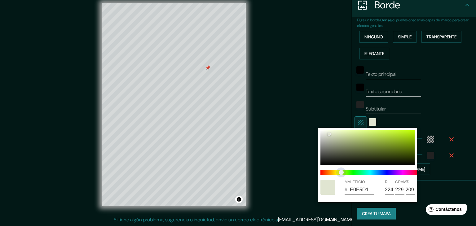
type input "E1E5D1"
type input "225"
type input "E2E5D1"
type input "226"
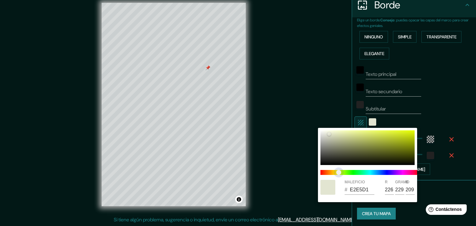
type input "E3E5D1"
type input "227"
type input "E4E5D1"
type input "228"
type input "E5E5D1"
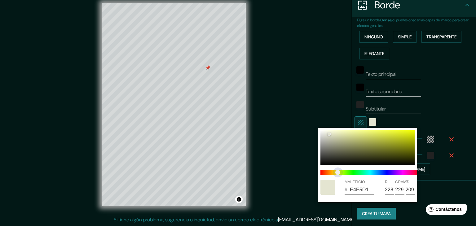
type input "229"
drag, startPoint x: 345, startPoint y: 171, endPoint x: 337, endPoint y: 171, distance: 8.0
click at [337, 171] on span "control deslizante de color" at bounding box center [336, 172] width 5 height 5
type input "EBEBC6"
type input "235"
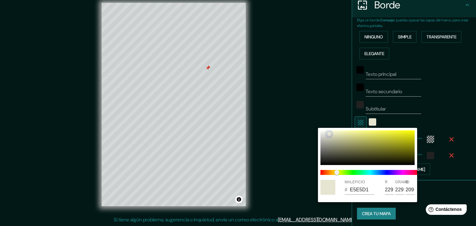
type input "235"
type input "198"
type input "E6E6BF"
type input "230"
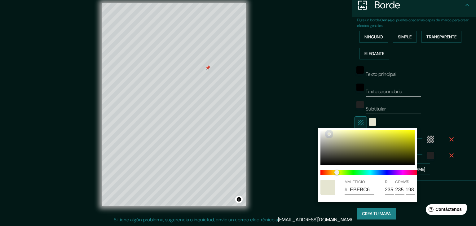
type input "191"
type input "E8E8C3"
type input "232"
type input "195"
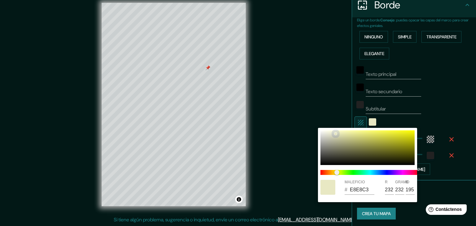
type input "EBEBC9"
type input "235"
type input "201"
type input "EFEFD0"
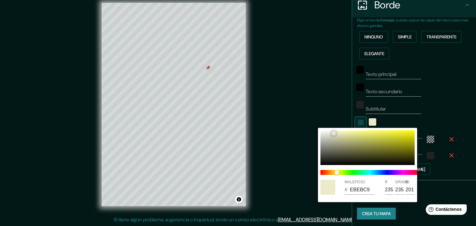
type input "239"
type input "208"
type input "F2F2D3"
type input "242"
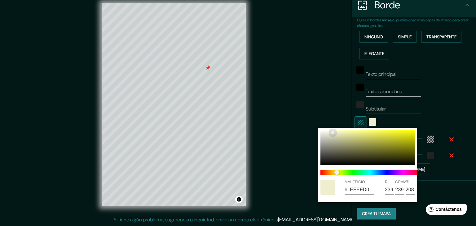
type input "242"
type input "211"
type input "F4F4D5"
type input "244"
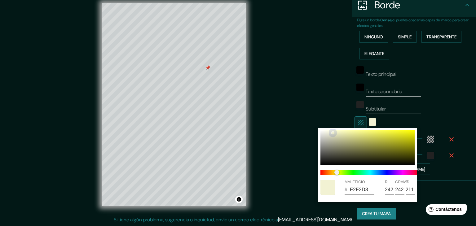
type input "213"
type input "F6F6DB"
type input "246"
type input "219"
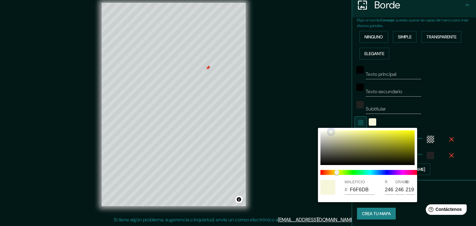
click at [331, 132] on div at bounding box center [330, 131] width 3 height 3
type input "F5F3DA"
type input "245"
type input "243"
type input "218"
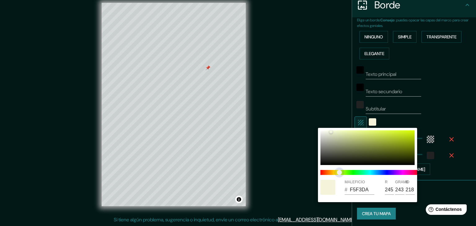
type input "F1F5DA"
type input "241"
type input "245"
type input "DAF5E1"
type input "218"
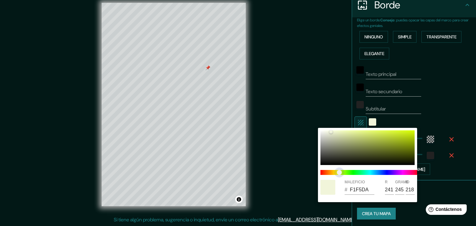
type input "225"
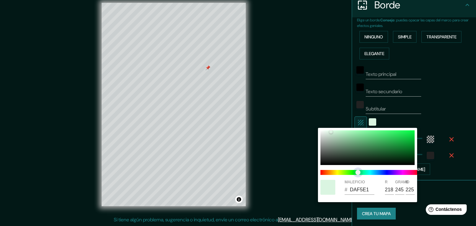
type input "DAF5E6"
type input "230"
type input "DAF5E7"
type input "231"
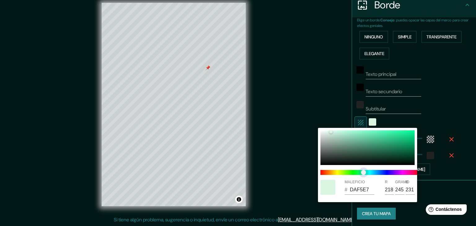
type input "DAF5EA"
type input "234"
type input "DAF5EC"
type input "236"
type input "DAF5EE"
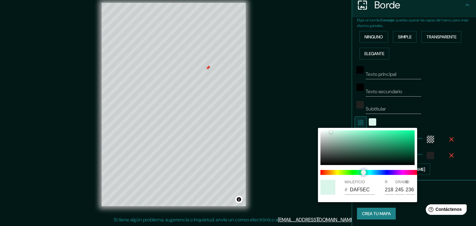
type input "238"
type input "DAF5EF"
type input "239"
type input "DAF5F0"
type input "240"
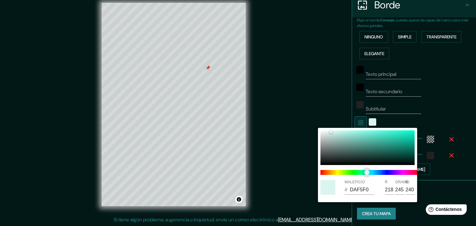
type input "DAF5F1"
type input "241"
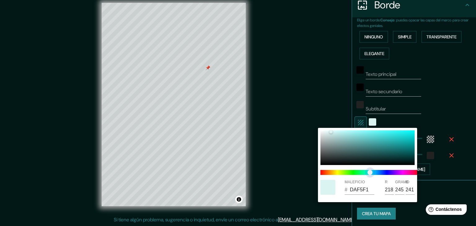
type input "DAF5F5"
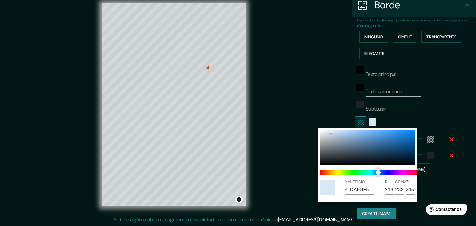
drag, startPoint x: 336, startPoint y: 172, endPoint x: 378, endPoint y: 173, distance: 42.1
click at [378, 173] on span "control deslizante de color" at bounding box center [377, 172] width 5 height 5
drag, startPoint x: 329, startPoint y: 129, endPoint x: 341, endPoint y: 135, distance: 12.9
click at [341, 135] on div "MALEFICIO # DAE8F5 R 218 GRAMO 232 B 245" at bounding box center [367, 165] width 99 height 74
drag, startPoint x: 340, startPoint y: 135, endPoint x: 336, endPoint y: 133, distance: 5.1
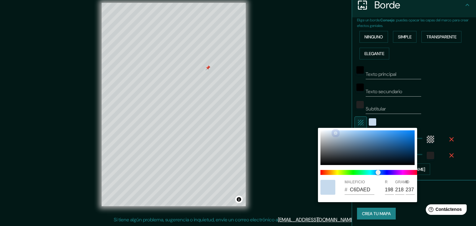
click at [336, 133] on div at bounding box center [335, 133] width 2 height 2
drag, startPoint x: 336, startPoint y: 133, endPoint x: 331, endPoint y: 134, distance: 4.8
click at [331, 134] on div at bounding box center [331, 134] width 2 height 2
click at [424, 114] on div at bounding box center [238, 113] width 476 height 226
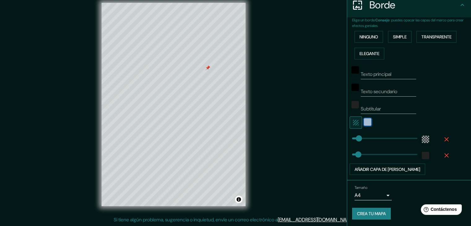
click at [364, 123] on div "color-C8D5E2" at bounding box center [367, 121] width 7 height 7
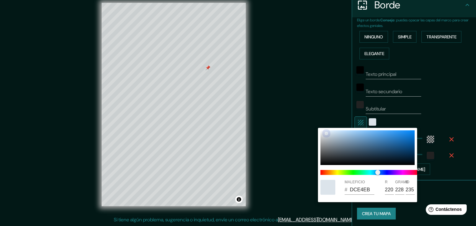
drag, startPoint x: 329, startPoint y: 134, endPoint x: 326, endPoint y: 133, distance: 3.7
click at [326, 133] on div at bounding box center [367, 147] width 94 height 35
click at [377, 172] on span "control deslizante de color" at bounding box center [376, 172] width 5 height 5
drag, startPoint x: 325, startPoint y: 135, endPoint x: 332, endPoint y: 135, distance: 7.1
click at [332, 135] on div at bounding box center [367, 147] width 94 height 35
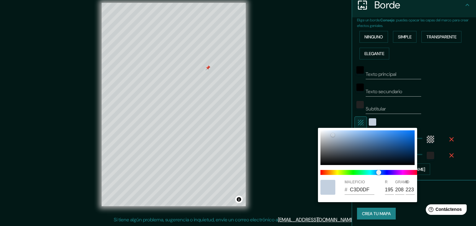
click at [447, 180] on div at bounding box center [238, 113] width 476 height 226
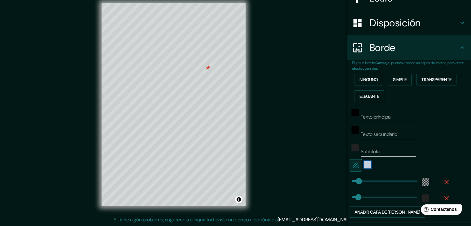
scroll to position [65, 0]
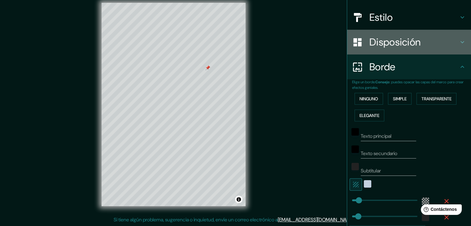
click at [407, 41] on font "Disposición" at bounding box center [394, 42] width 51 height 13
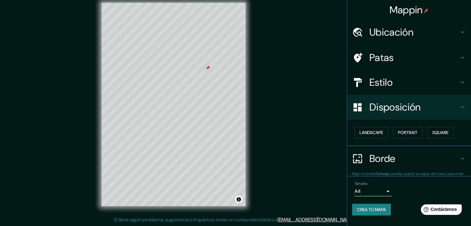
scroll to position [0, 0]
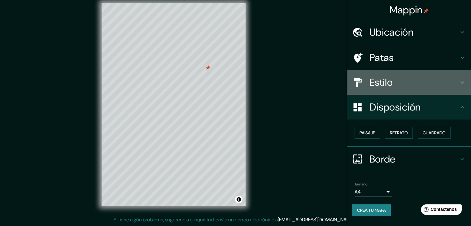
click at [395, 79] on h4 "Estilo" at bounding box center [413, 82] width 89 height 12
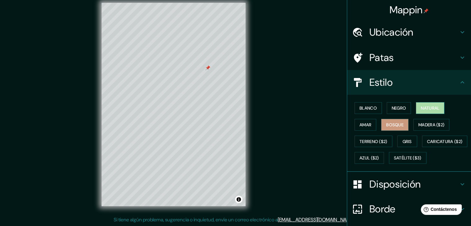
click at [422, 108] on font "Natural" at bounding box center [430, 108] width 19 height 6
click at [354, 126] on button "Amar" at bounding box center [365, 125] width 22 height 12
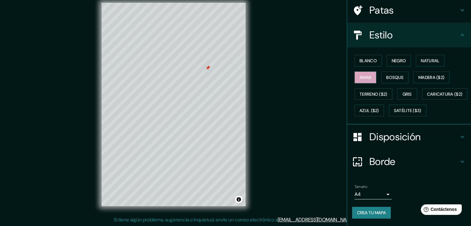
scroll to position [63, 0]
click at [399, 143] on div "Disposición" at bounding box center [409, 136] width 124 height 25
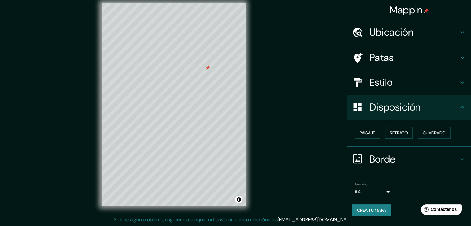
scroll to position [0, 0]
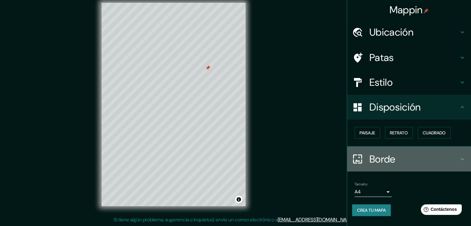
click at [386, 160] on font "Borde" at bounding box center [382, 159] width 26 height 13
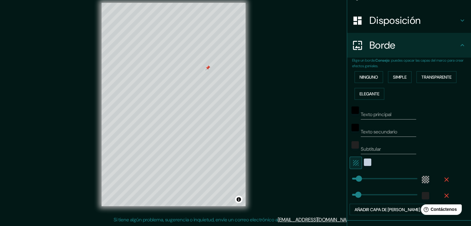
scroll to position [93, 0]
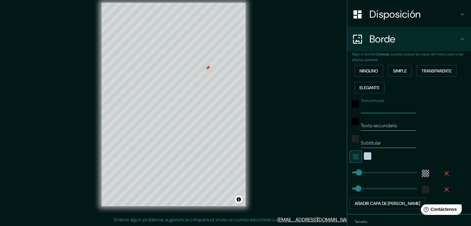
click at [369, 111] on input "Texto principal" at bounding box center [388, 108] width 55 height 10
click at [385, 123] on input "Texto secundario" at bounding box center [388, 126] width 55 height 10
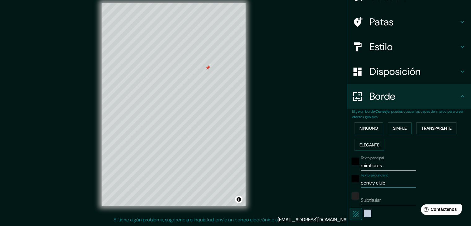
scroll to position [0, 0]
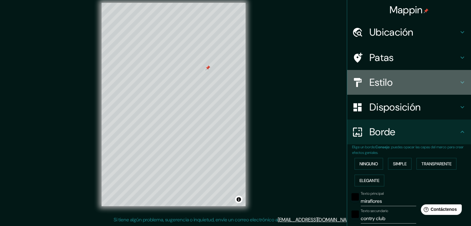
click at [458, 82] on icon at bounding box center [461, 82] width 7 height 7
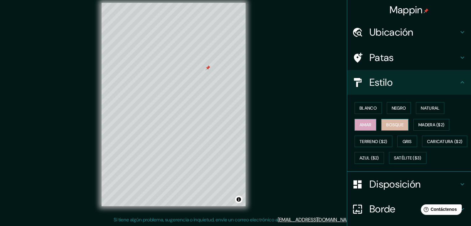
click at [395, 121] on font "Bosque" at bounding box center [394, 125] width 17 height 8
click at [425, 123] on font "Madera ($2)" at bounding box center [431, 125] width 26 height 6
click at [393, 121] on font "Bosque" at bounding box center [394, 125] width 17 height 8
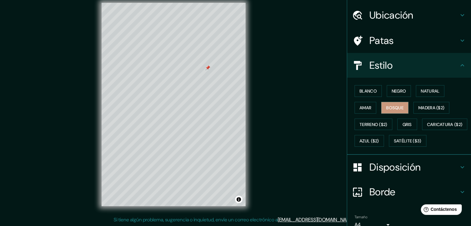
scroll to position [63, 0]
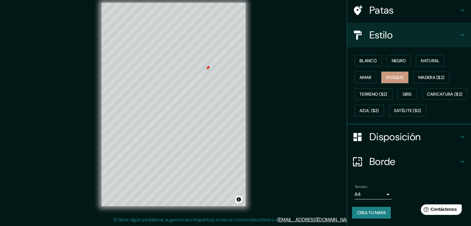
click at [399, 163] on h4 "Borde" at bounding box center [413, 161] width 89 height 12
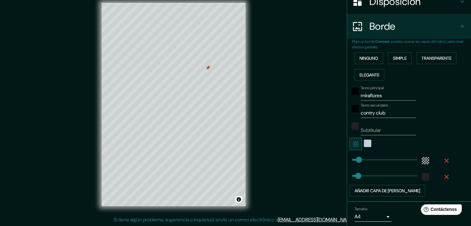
scroll to position [124, 0]
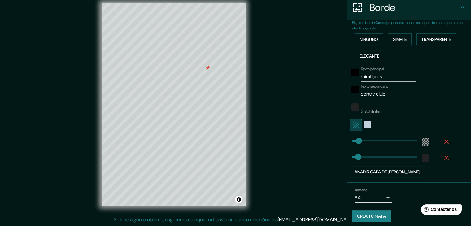
click at [353, 125] on icon "button" at bounding box center [356, 125] width 6 height 6
click at [364, 122] on div "white" at bounding box center [367, 124] width 7 height 7
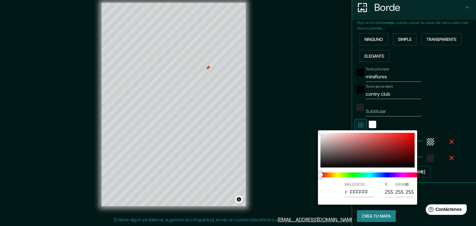
drag, startPoint x: 324, startPoint y: 174, endPoint x: 336, endPoint y: 174, distance: 12.1
click at [336, 174] on span at bounding box center [369, 174] width 99 height 5
drag, startPoint x: 324, startPoint y: 174, endPoint x: 340, endPoint y: 174, distance: 15.5
click at [340, 174] on span at bounding box center [369, 174] width 99 height 5
drag, startPoint x: 321, startPoint y: 133, endPoint x: 329, endPoint y: 136, distance: 8.8
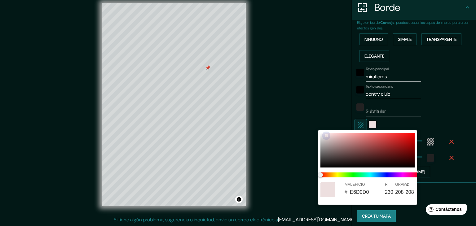
click at [327, 136] on div at bounding box center [326, 135] width 2 height 2
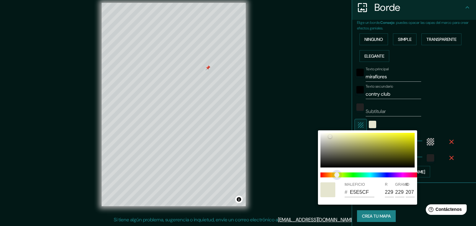
drag, startPoint x: 323, startPoint y: 174, endPoint x: 337, endPoint y: 174, distance: 13.6
click at [337, 174] on span "control deslizante de color" at bounding box center [336, 174] width 5 height 5
drag, startPoint x: 329, startPoint y: 136, endPoint x: 335, endPoint y: 133, distance: 6.4
click at [335, 133] on div at bounding box center [334, 133] width 2 height 2
click at [328, 116] on div at bounding box center [238, 113] width 476 height 226
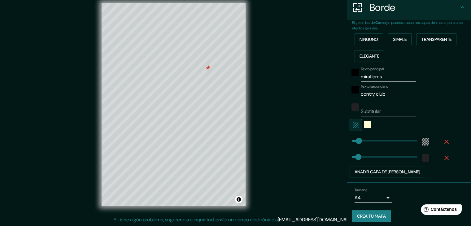
click at [324, 143] on div "Mappin Ubicación Patas Estilo Disposición Borde Elige un borde. Consejo : puede…" at bounding box center [235, 109] width 471 height 233
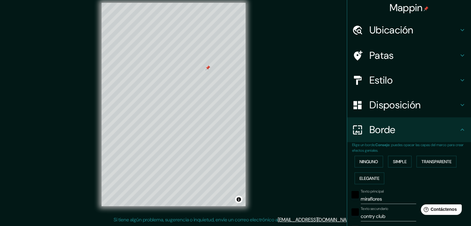
scroll to position [1, 0]
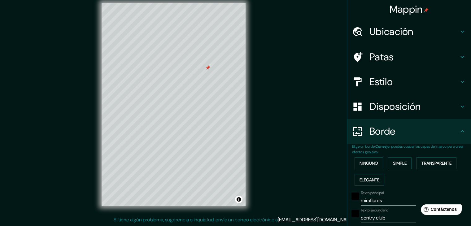
click at [413, 104] on font "Disposición" at bounding box center [394, 106] width 51 height 13
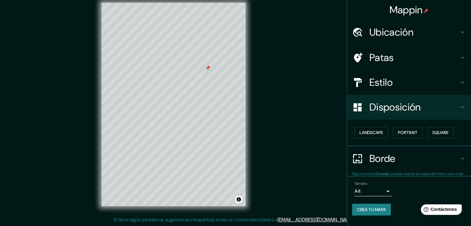
scroll to position [0, 0]
click at [404, 89] on div "Estilo" at bounding box center [409, 82] width 124 height 25
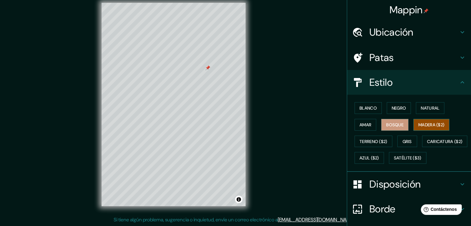
click at [424, 121] on font "Madera ($2)" at bounding box center [431, 125] width 26 height 8
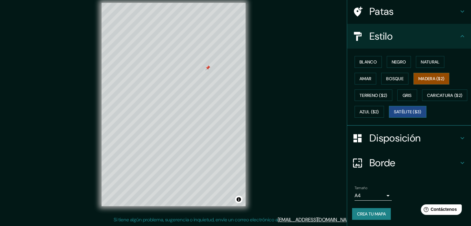
scroll to position [63, 0]
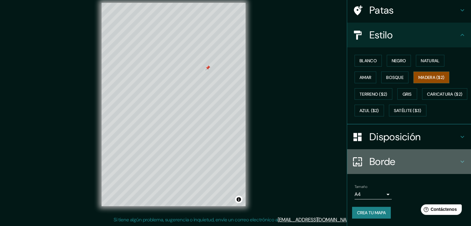
click at [395, 163] on h4 "Borde" at bounding box center [413, 161] width 89 height 12
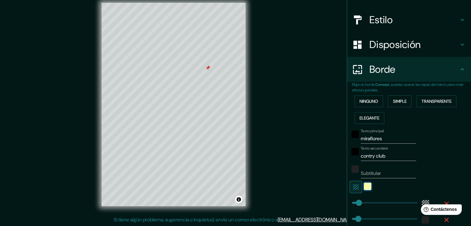
click at [364, 185] on div "color-FDFDD6" at bounding box center [367, 186] width 7 height 7
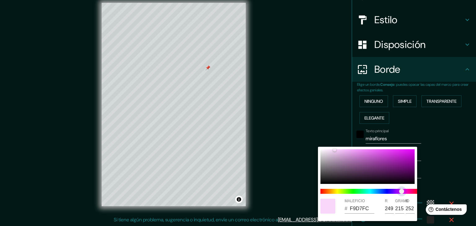
drag, startPoint x: 336, startPoint y: 193, endPoint x: 401, endPoint y: 190, distance: 65.7
click at [401, 190] on span "control deslizante de color" at bounding box center [401, 191] width 5 height 5
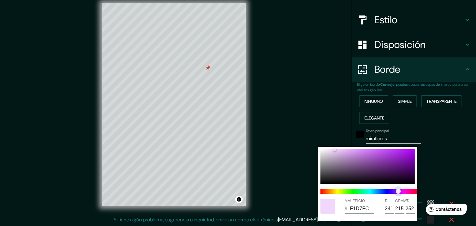
click at [398, 190] on span "control deslizante de color" at bounding box center [397, 191] width 5 height 5
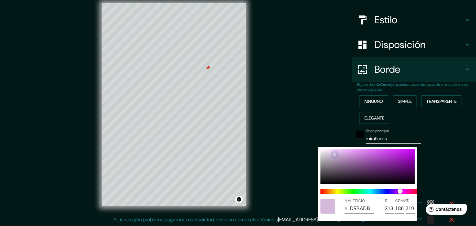
drag, startPoint x: 333, startPoint y: 149, endPoint x: 334, endPoint y: 154, distance: 5.4
click at [334, 154] on div at bounding box center [334, 154] width 2 height 2
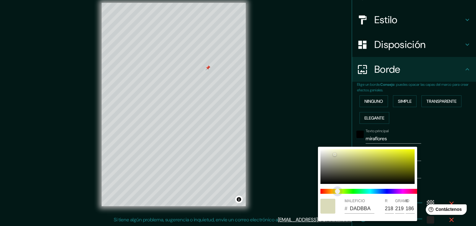
drag, startPoint x: 402, startPoint y: 189, endPoint x: 337, endPoint y: 193, distance: 64.8
click at [337, 193] on span "control deslizante de color" at bounding box center [337, 191] width 5 height 5
click at [313, 122] on div at bounding box center [238, 113] width 476 height 226
